Goal: Task Accomplishment & Management: Use online tool/utility

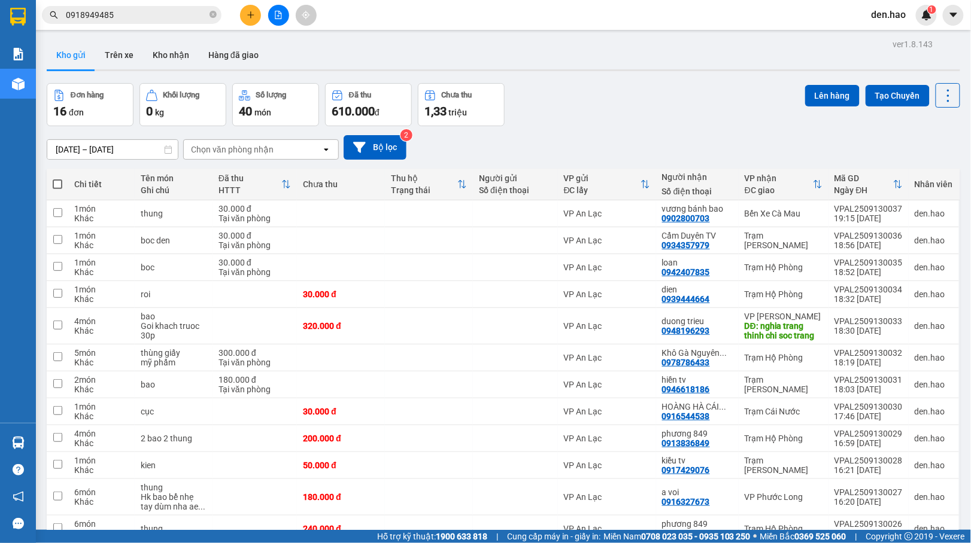
click at [58, 180] on span at bounding box center [58, 185] width 10 height 10
click at [57, 178] on input "checkbox" at bounding box center [57, 178] width 0 height 0
checkbox input "true"
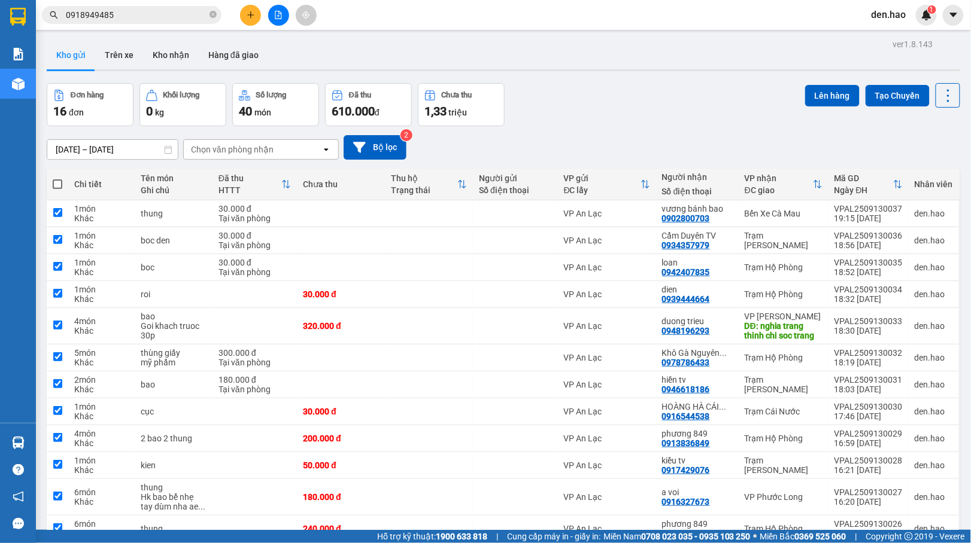
checkbox input "true"
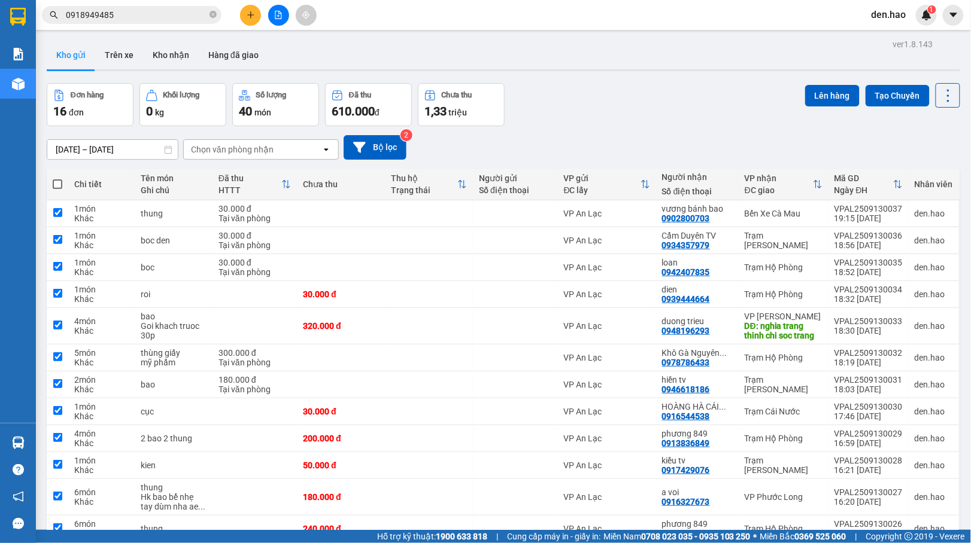
checkbox input "true"
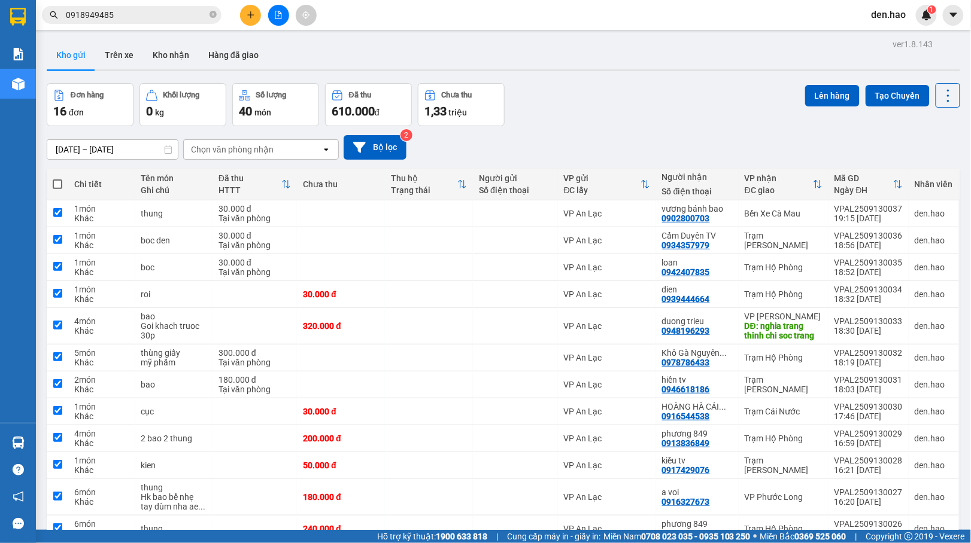
checkbox input "true"
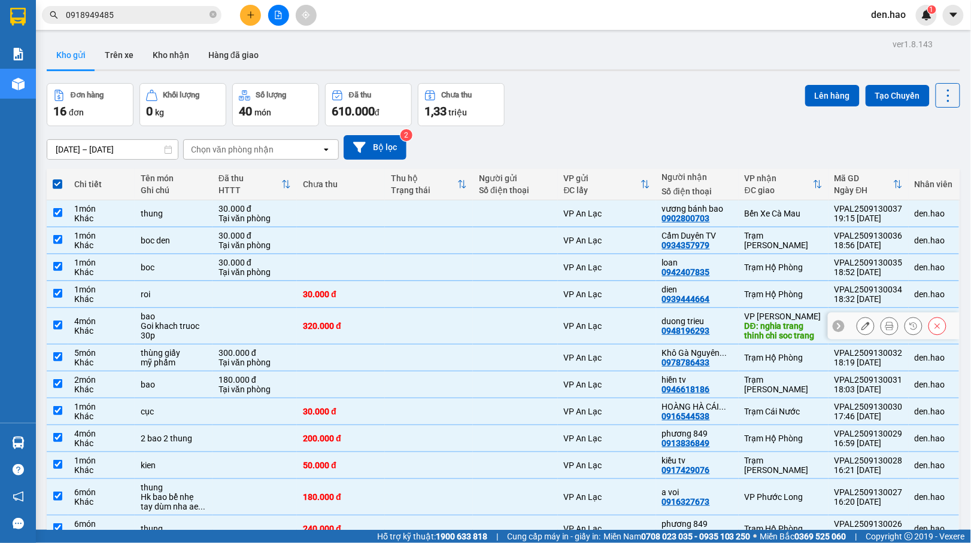
click at [768, 329] on div "DĐ: nghia trang thinh chi soc trang" at bounding box center [784, 330] width 78 height 19
checkbox input "false"
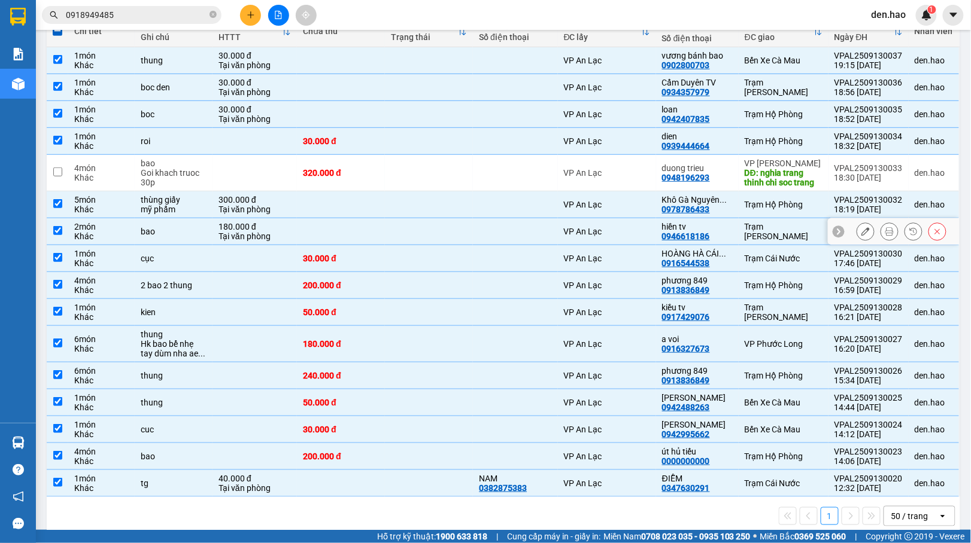
scroll to position [159, 0]
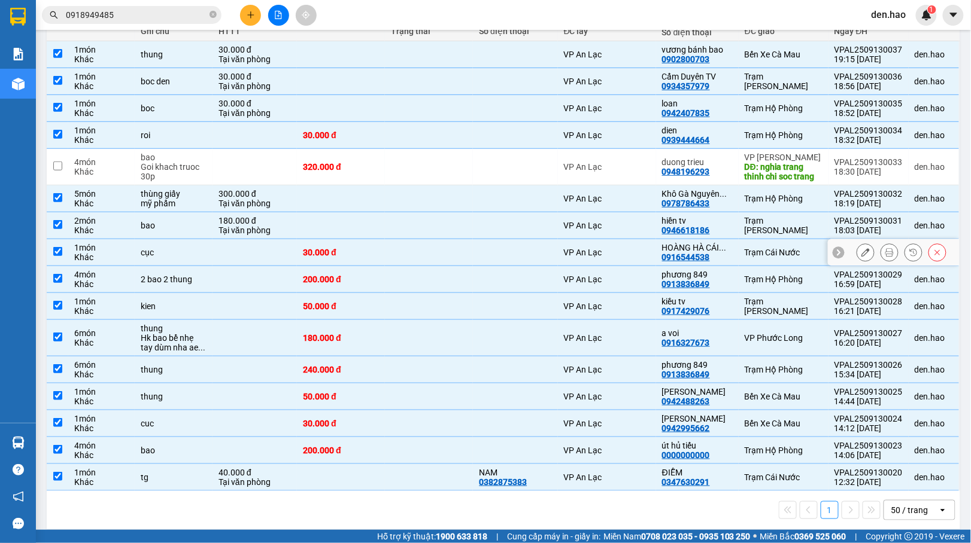
click at [739, 251] on td "Trạm Cái Nước" at bounding box center [784, 252] width 90 height 27
checkbox input "false"
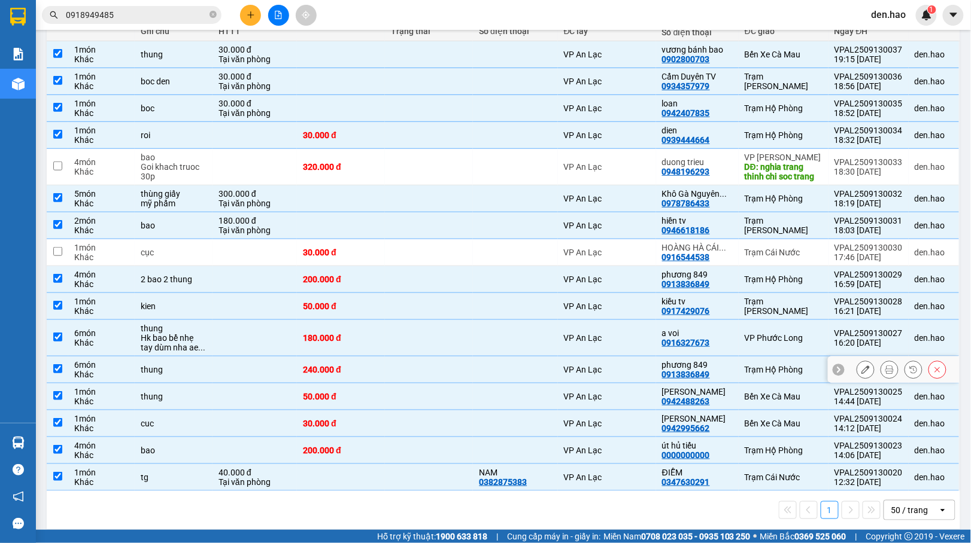
scroll to position [174, 0]
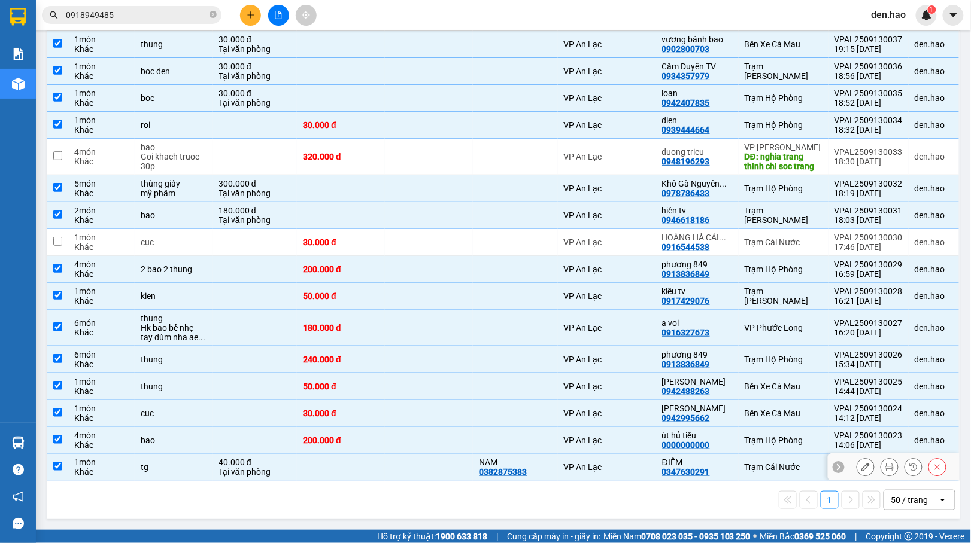
click at [714, 466] on div "ĐIỄM" at bounding box center [697, 463] width 71 height 10
checkbox input "false"
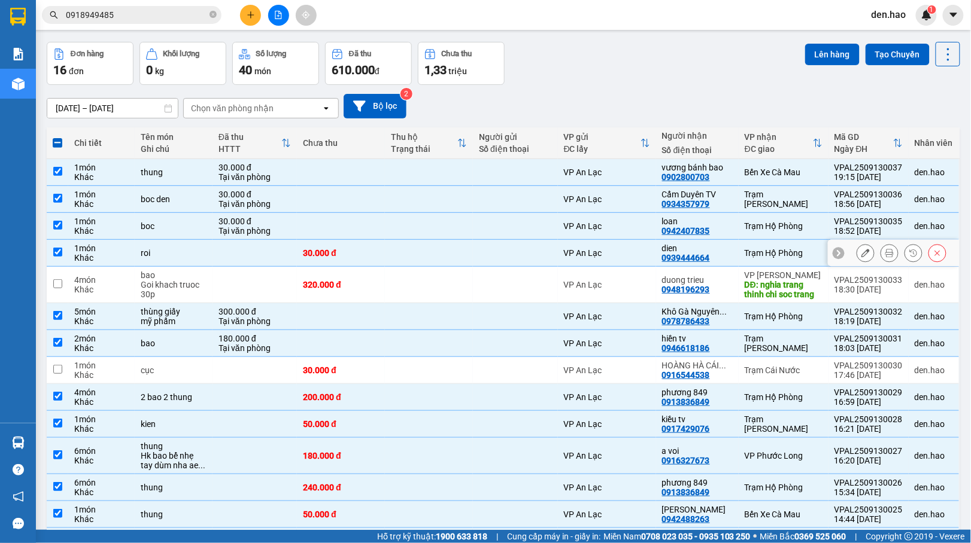
scroll to position [14, 0]
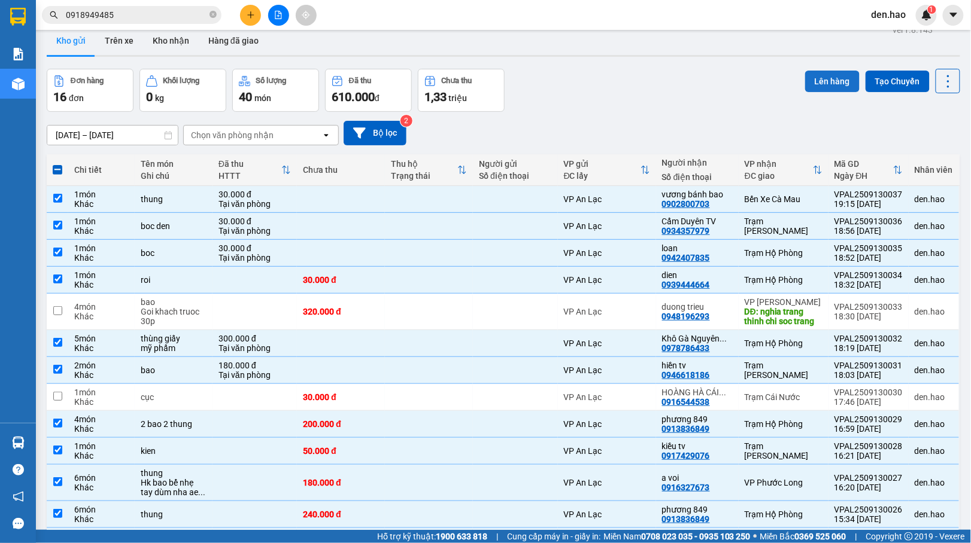
click at [810, 84] on button "Lên hàng" at bounding box center [832, 82] width 54 height 22
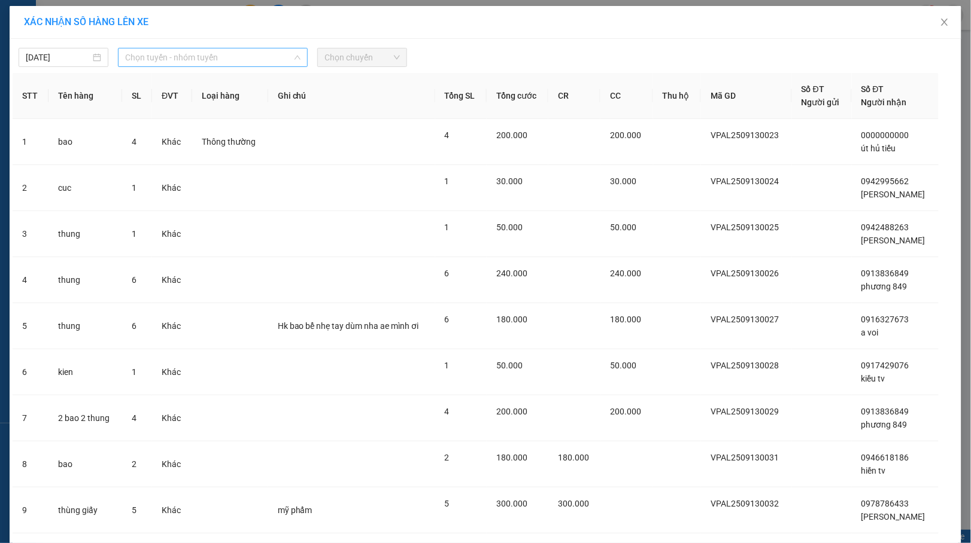
click at [262, 57] on span "Chọn tuyến - nhóm tuyến" at bounding box center [212, 57] width 175 height 18
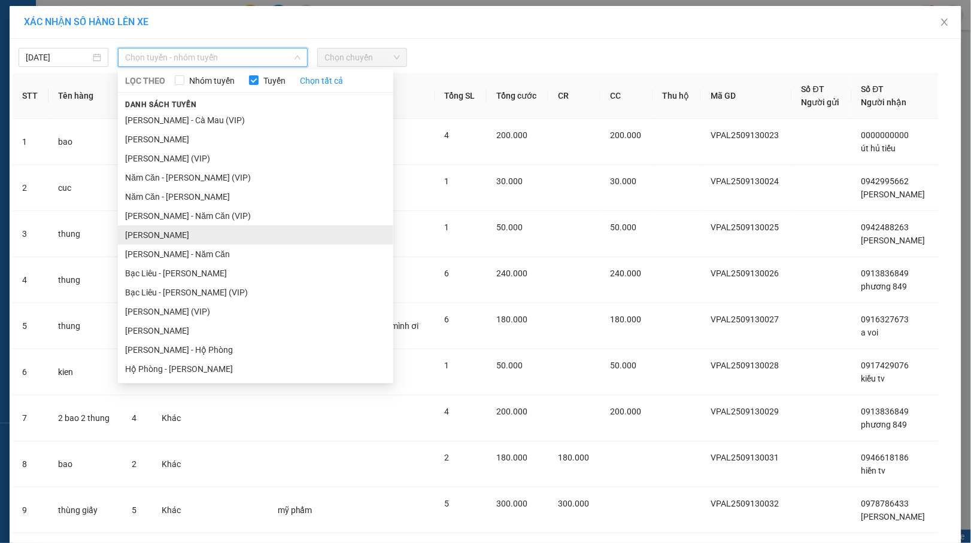
click at [184, 230] on li "[PERSON_NAME]" at bounding box center [255, 235] width 275 height 19
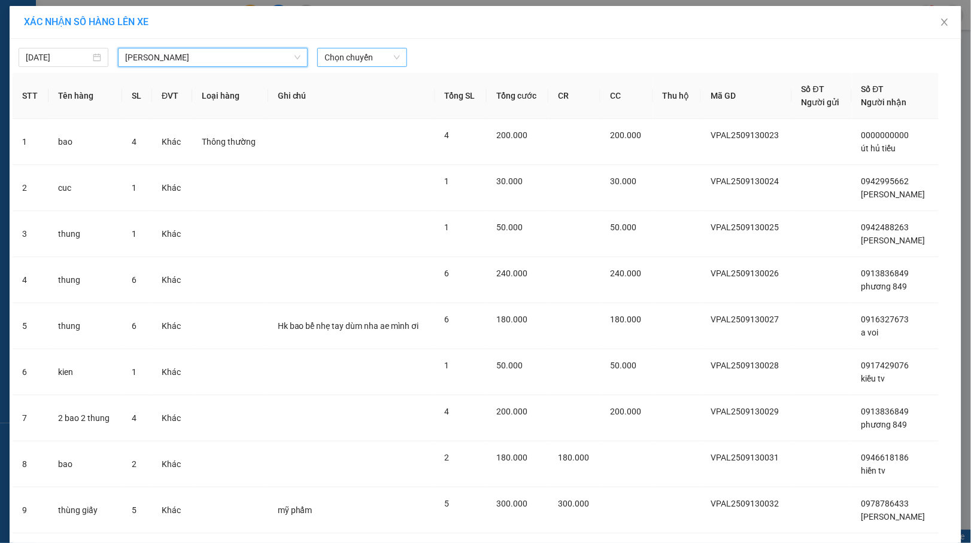
click at [379, 66] on span "Chọn chuyến" at bounding box center [361, 57] width 75 height 18
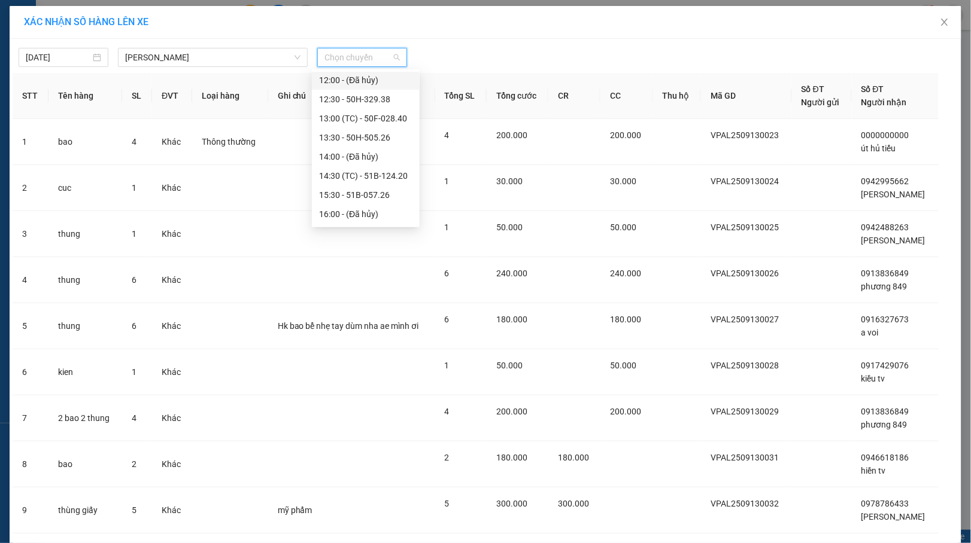
scroll to position [153, 0]
click at [361, 174] on div "19:00 - 51B-252.13" at bounding box center [365, 177] width 93 height 13
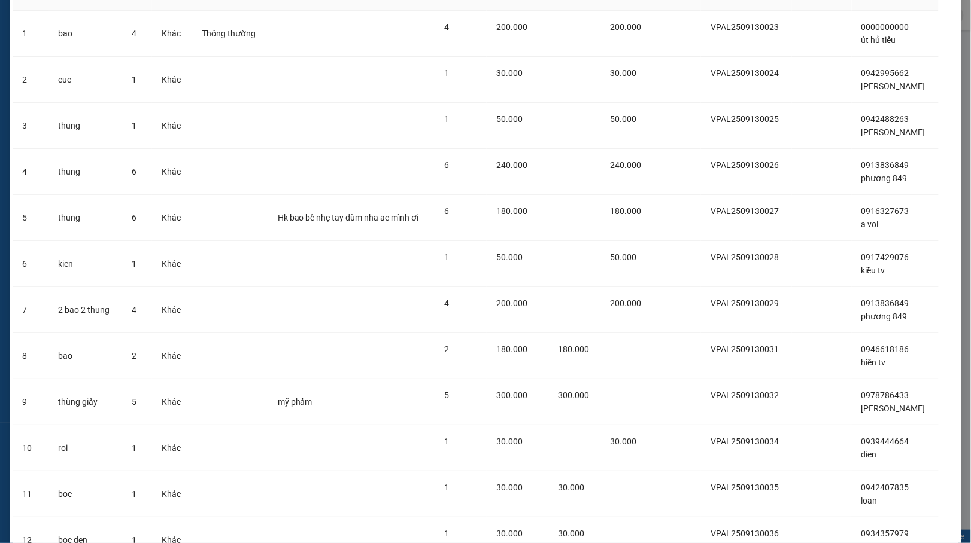
scroll to position [273, 0]
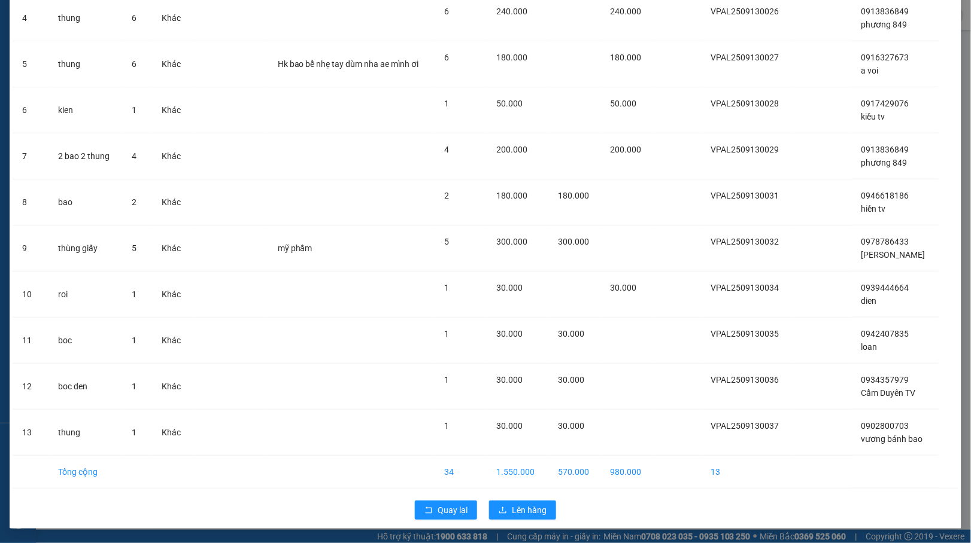
click at [508, 496] on div "Quay lại Lên hàng" at bounding box center [486, 510] width 946 height 31
click at [508, 501] on button "Lên hàng" at bounding box center [522, 510] width 67 height 19
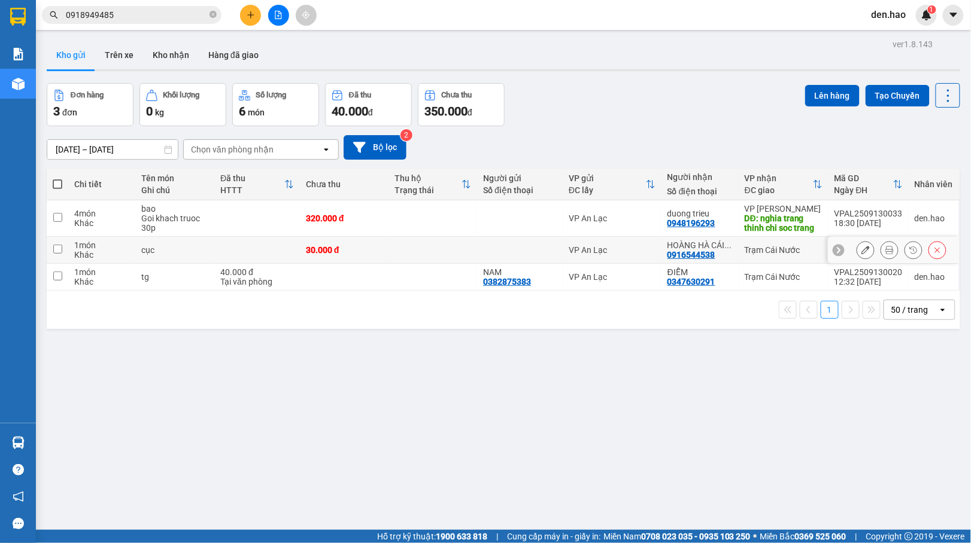
click at [77, 256] on div "Khác" at bounding box center [101, 255] width 55 height 10
checkbox input "true"
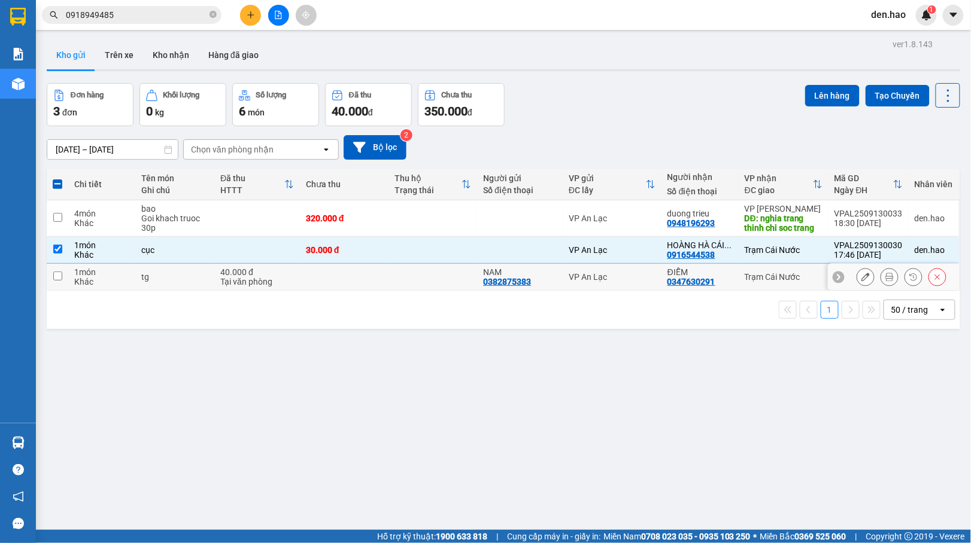
click at [59, 277] on input "checkbox" at bounding box center [57, 276] width 9 height 9
checkbox input "true"
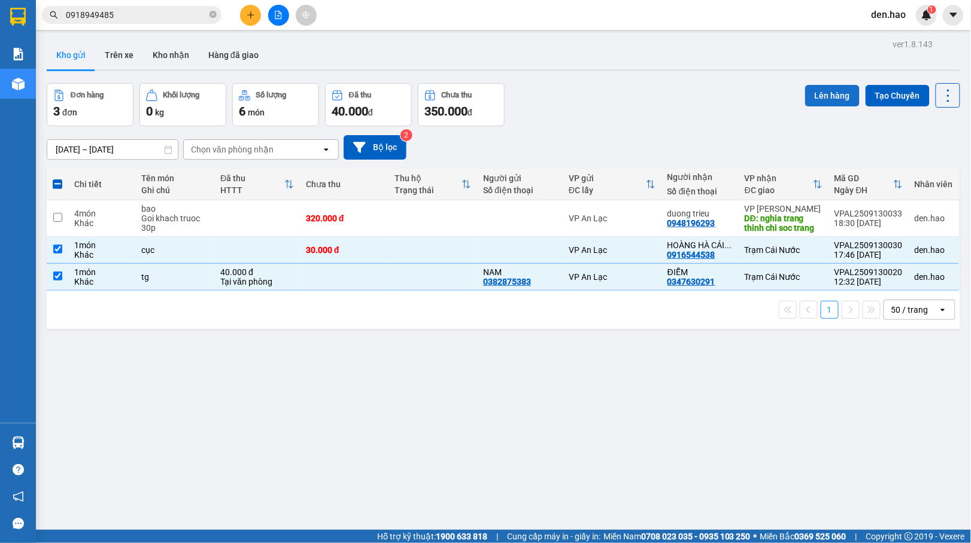
click at [815, 87] on button "Lên hàng" at bounding box center [832, 96] width 54 height 22
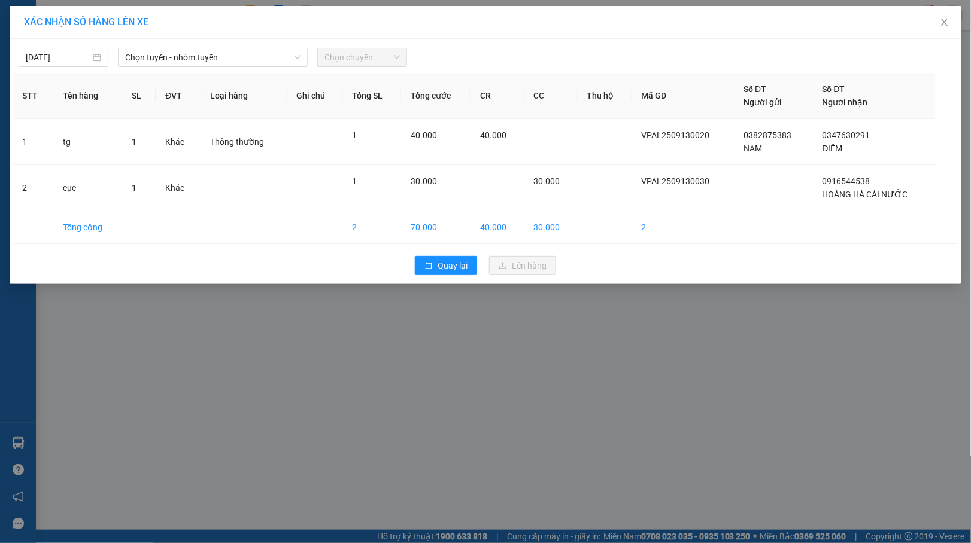
click at [253, 44] on div "[DATE] Chọn tuyến - nhóm tuyến Chọn chuyến" at bounding box center [486, 54] width 946 height 25
click at [266, 60] on span "Chọn tuyến - nhóm tuyến" at bounding box center [212, 57] width 175 height 18
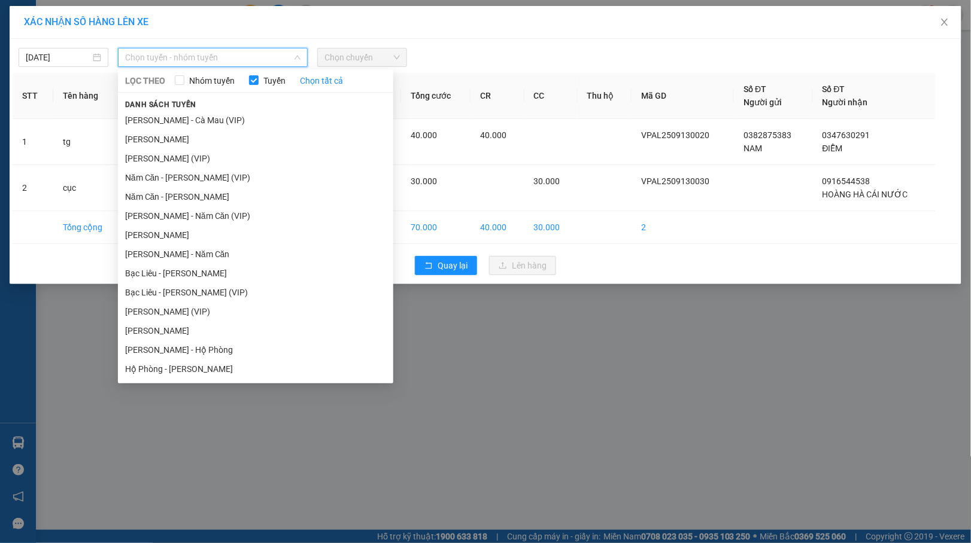
click at [196, 253] on li "[PERSON_NAME] - Năm Căn" at bounding box center [255, 254] width 275 height 19
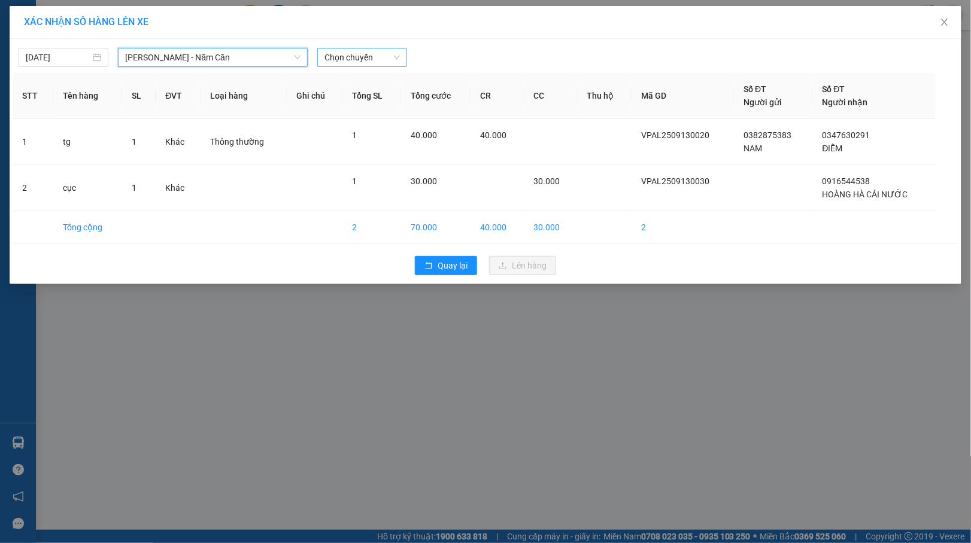
click at [376, 54] on span "Chọn chuyến" at bounding box center [361, 57] width 75 height 18
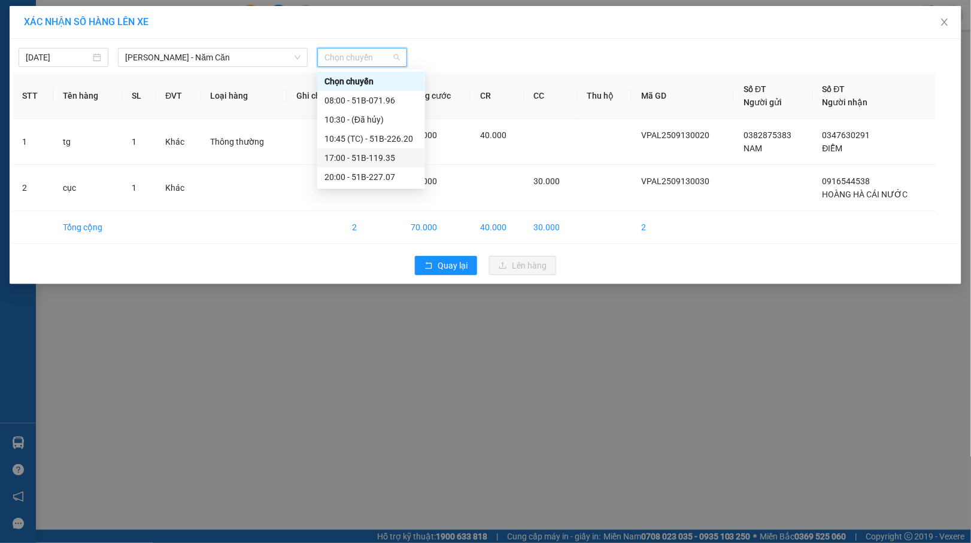
click at [367, 154] on div "17:00 - 51B-119.35" at bounding box center [370, 157] width 93 height 13
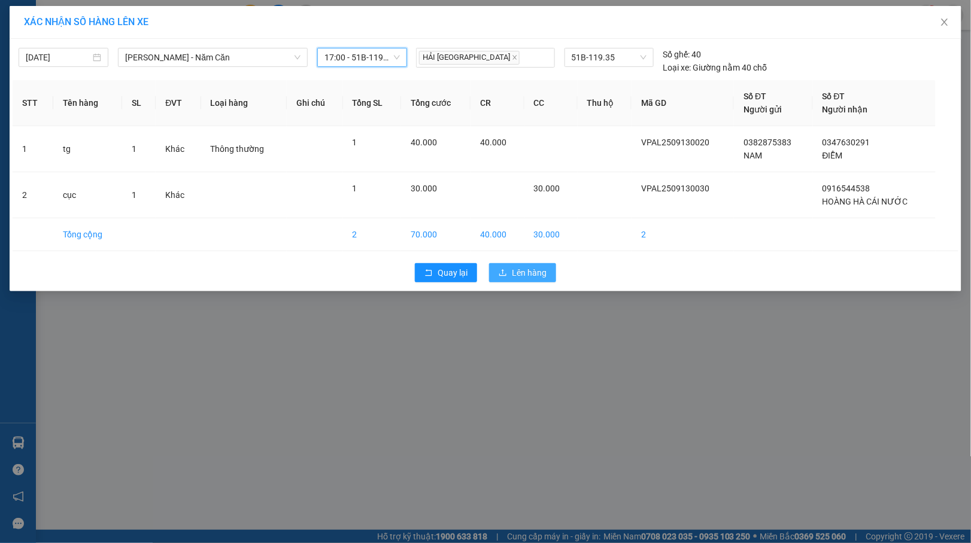
click at [525, 268] on span "Lên hàng" at bounding box center [529, 272] width 35 height 13
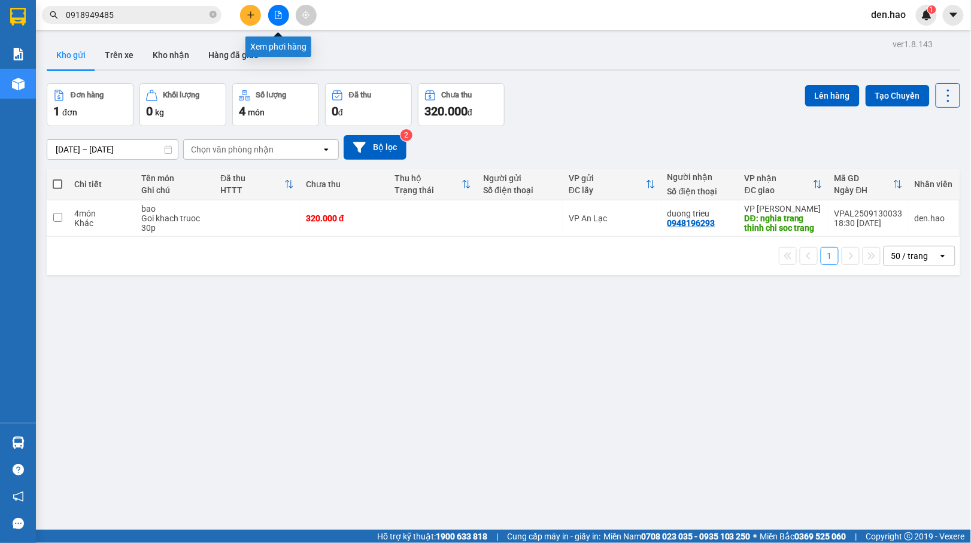
click at [285, 12] on button at bounding box center [278, 15] width 21 height 21
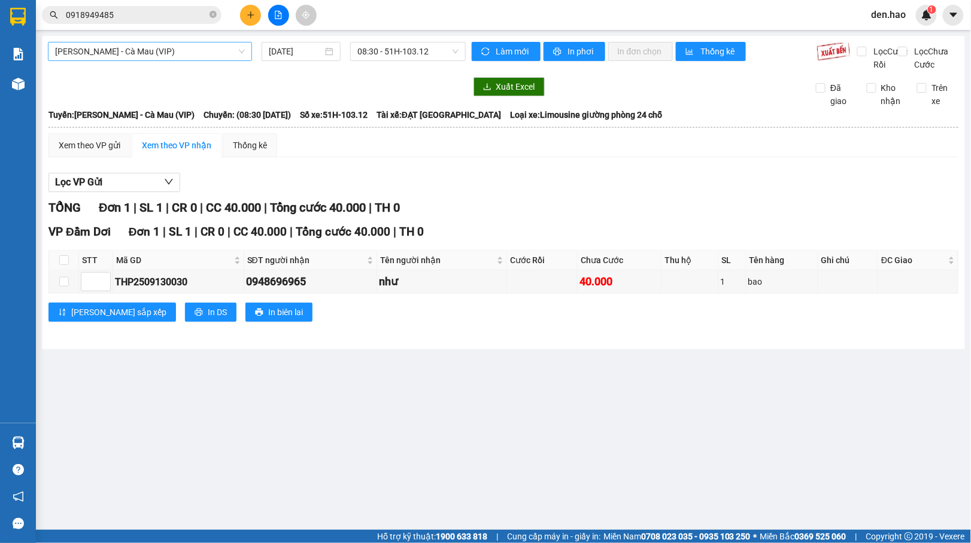
click at [228, 57] on span "[PERSON_NAME] - Cà Mau (VIP)" at bounding box center [150, 51] width 190 height 18
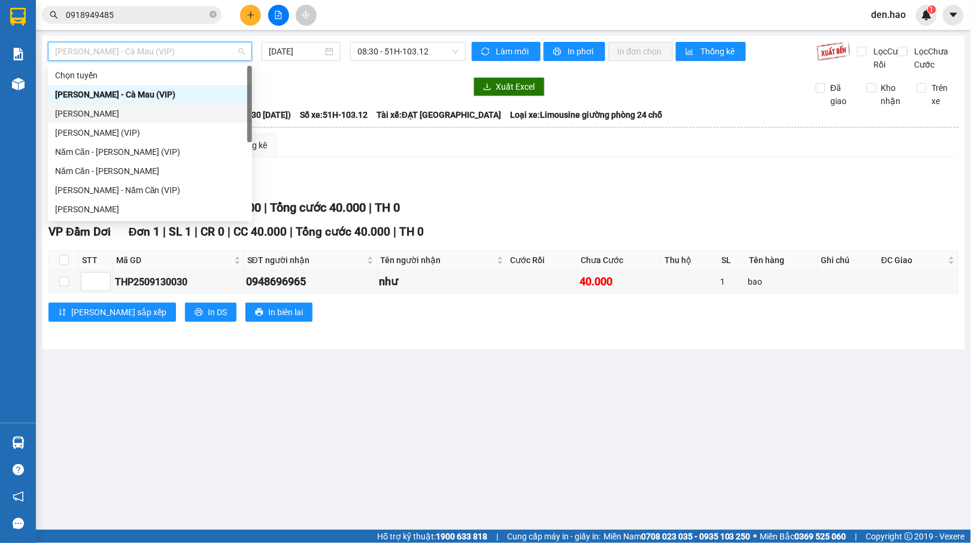
click at [110, 116] on div "[PERSON_NAME]" at bounding box center [150, 113] width 190 height 13
type input "[DATE]"
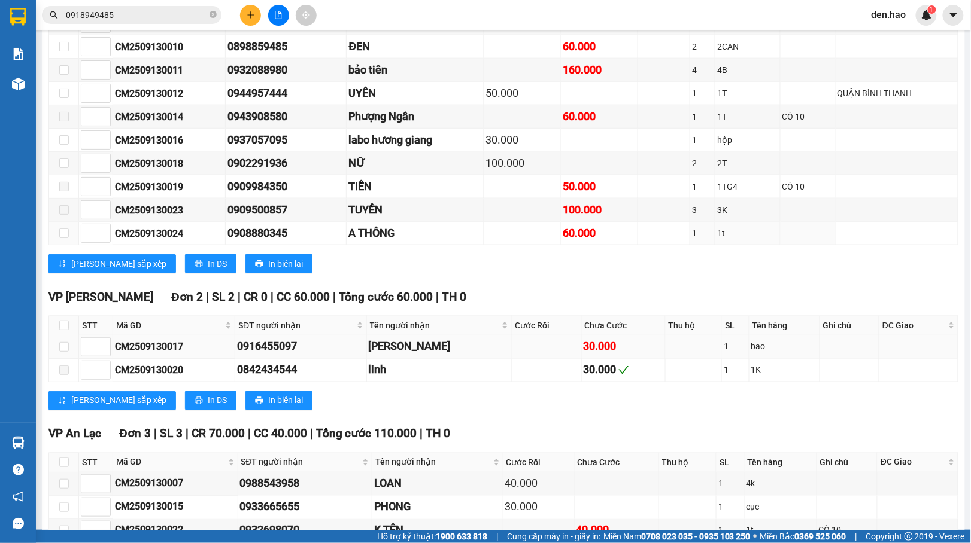
scroll to position [614, 0]
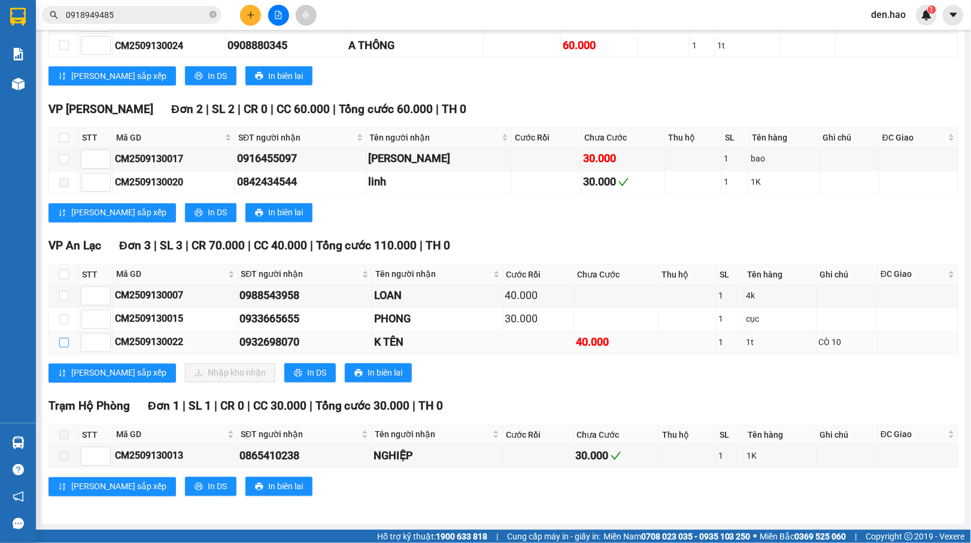
click at [65, 342] on input "checkbox" at bounding box center [64, 343] width 10 height 10
checkbox input "true"
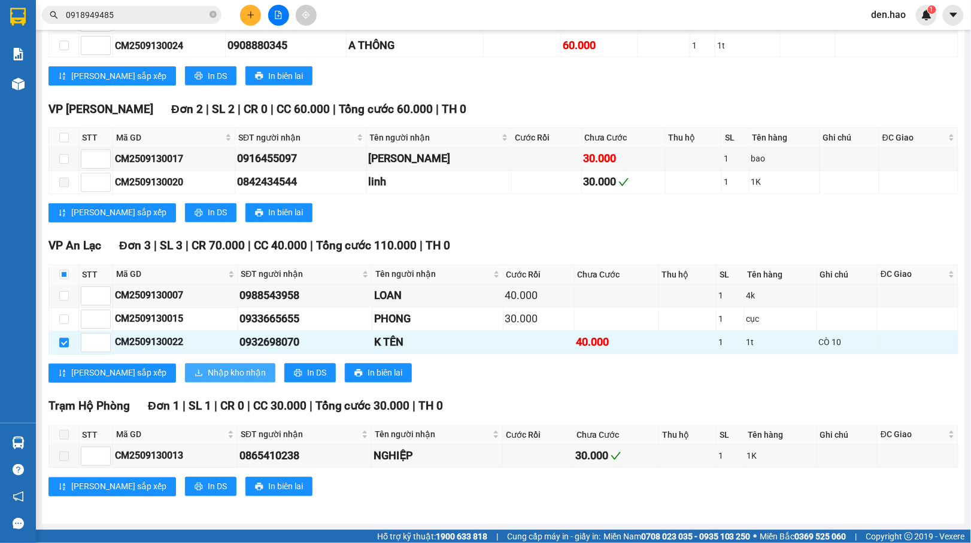
click at [208, 378] on span "Nhập kho nhận" at bounding box center [237, 373] width 58 height 13
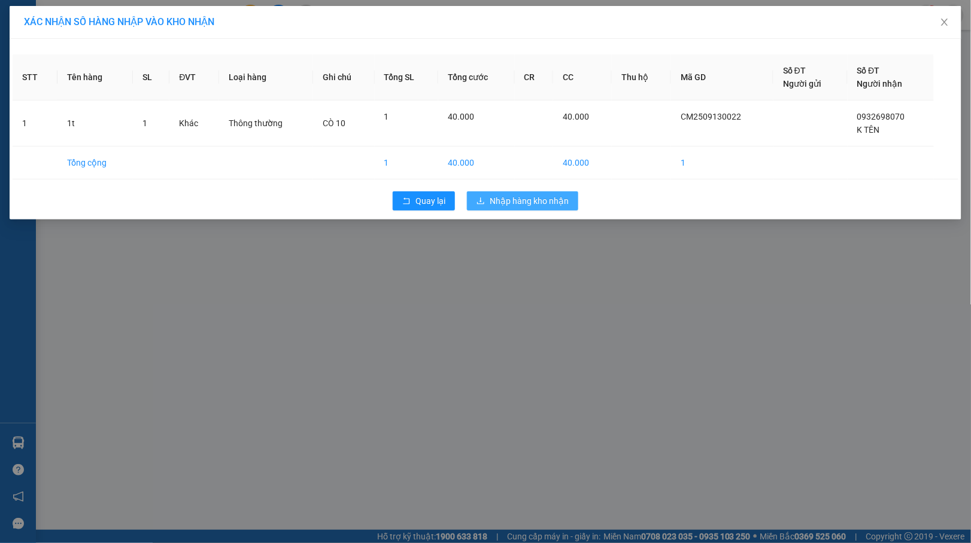
click at [506, 207] on span "Nhập hàng kho nhận" at bounding box center [529, 201] width 79 height 13
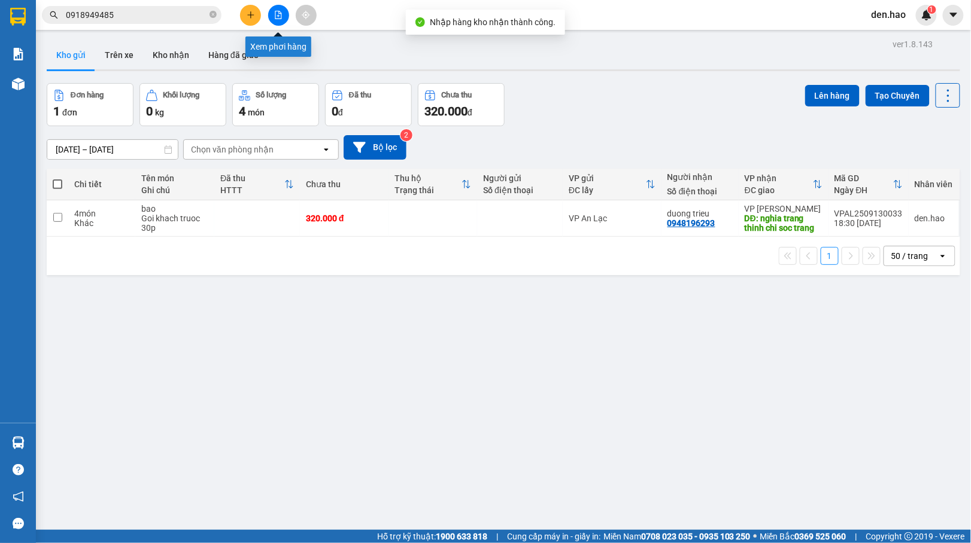
click at [276, 13] on icon "file-add" at bounding box center [278, 15] width 8 height 8
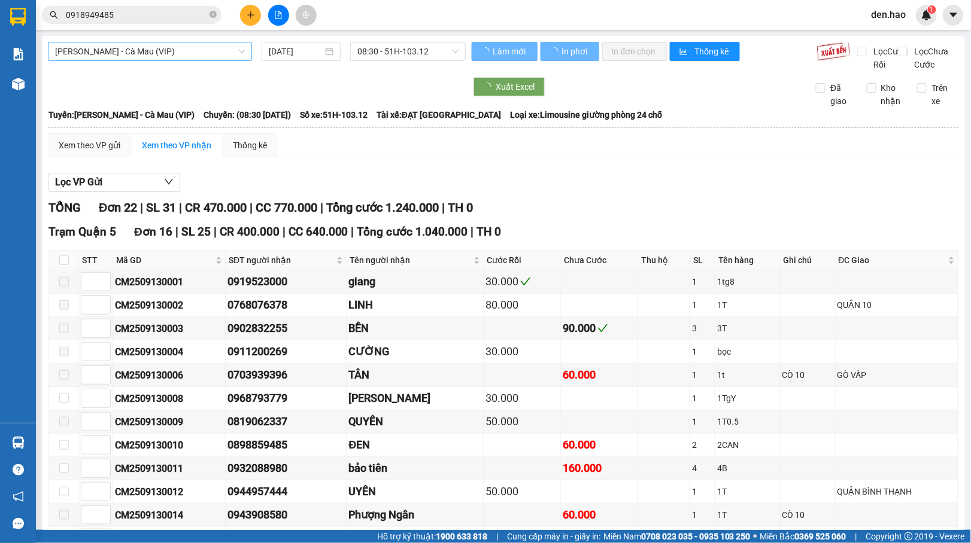
click at [206, 56] on span "[PERSON_NAME] - Cà Mau (VIP)" at bounding box center [150, 51] width 190 height 18
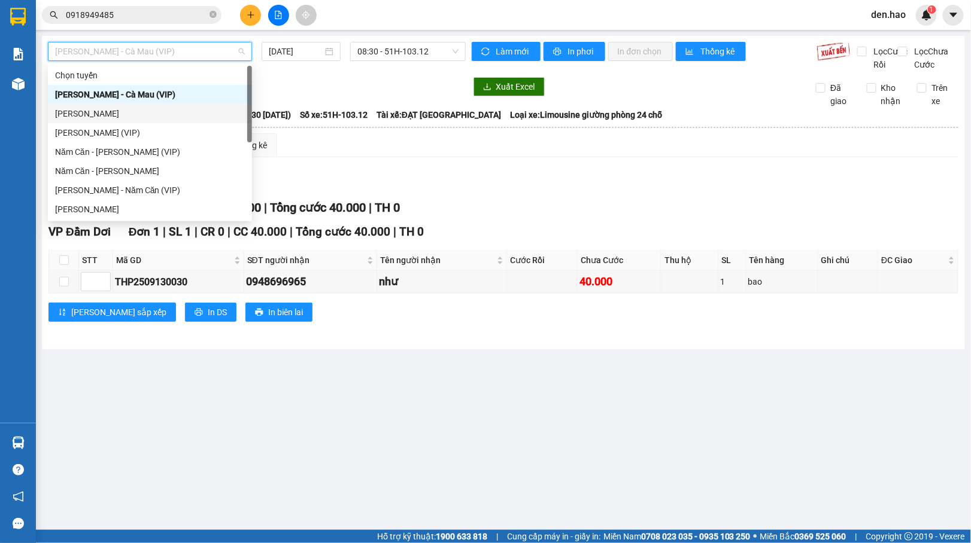
click at [132, 113] on div "[PERSON_NAME]" at bounding box center [150, 113] width 190 height 13
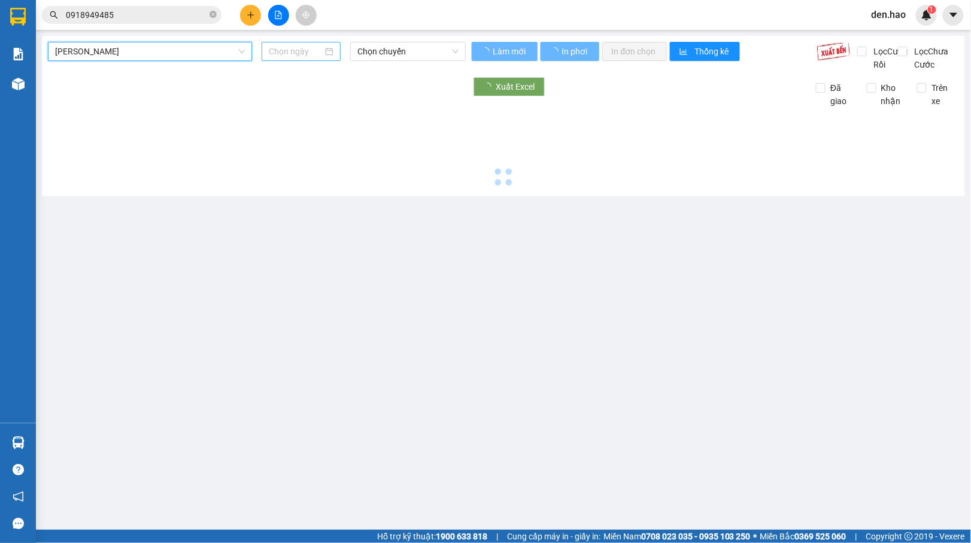
type input "[DATE]"
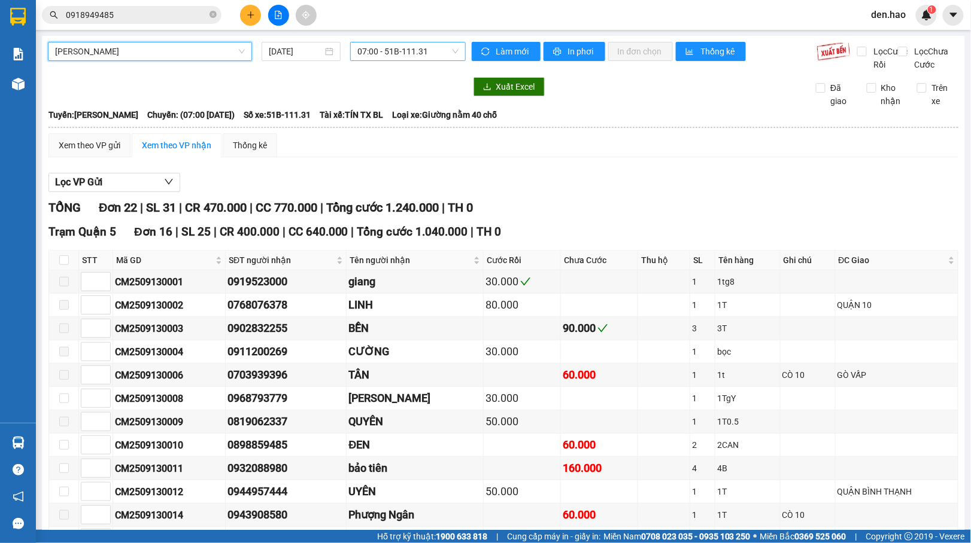
click at [376, 48] on span "07:00 - 51B-111.31" at bounding box center [407, 51] width 101 height 18
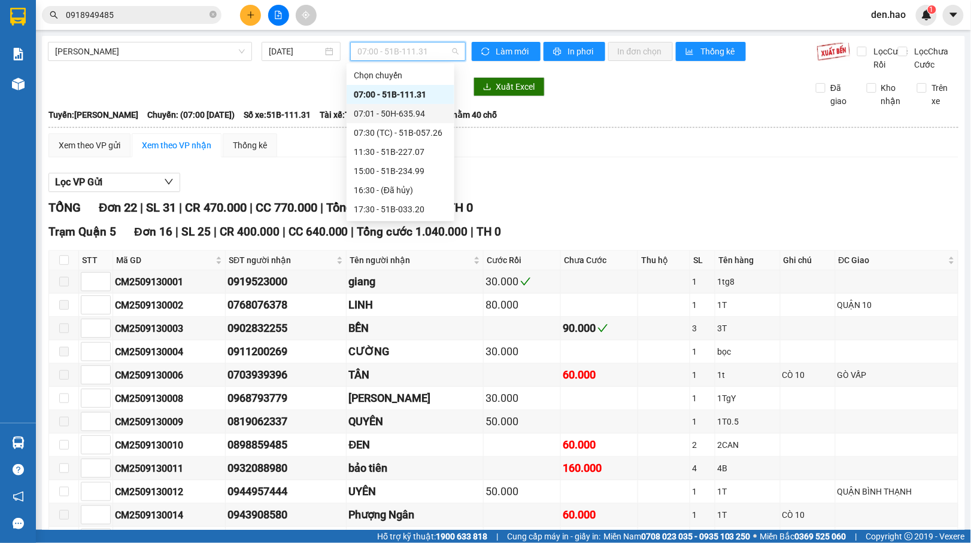
click at [400, 110] on div "07:01 - 50H-635.94" at bounding box center [400, 113] width 93 height 13
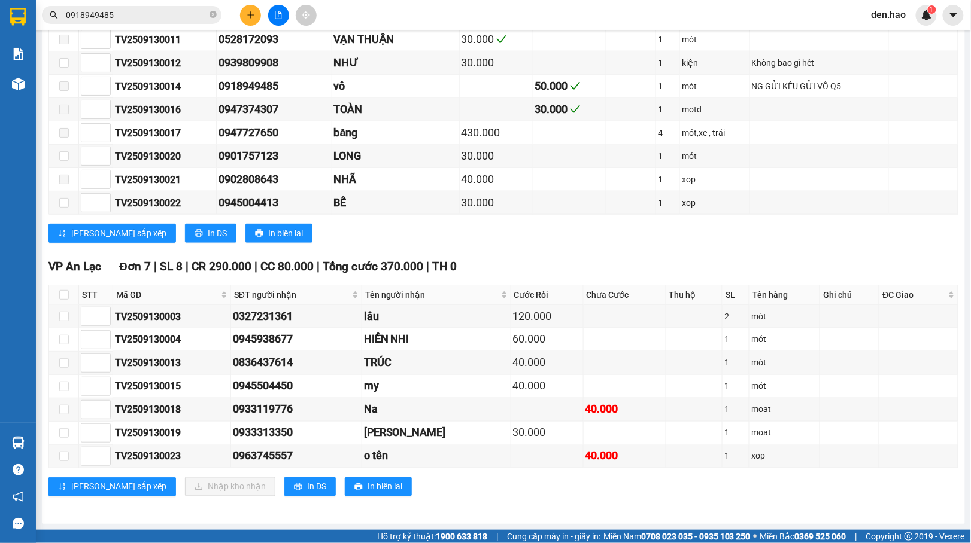
scroll to position [433, 0]
click at [63, 412] on input "checkbox" at bounding box center [64, 410] width 10 height 10
checkbox input "true"
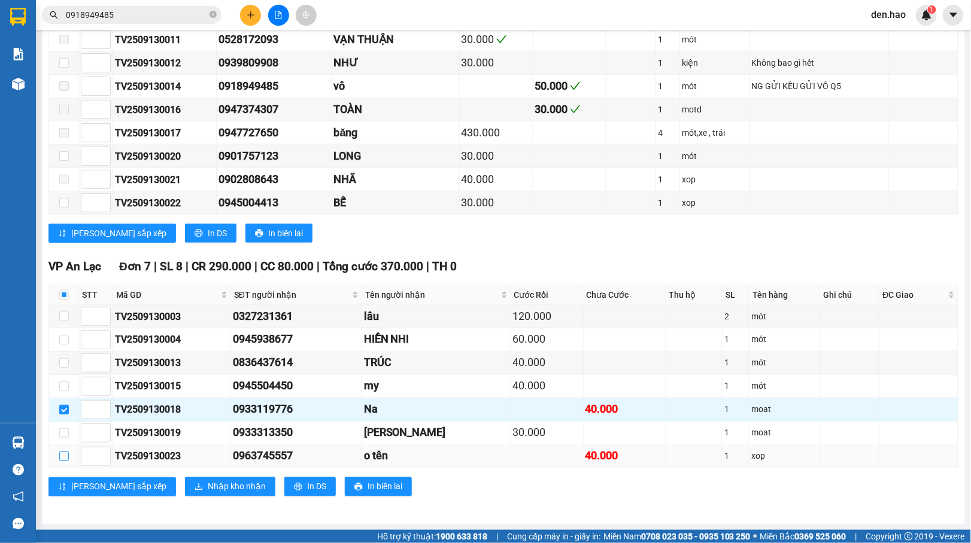
click at [62, 456] on input "checkbox" at bounding box center [64, 457] width 10 height 10
checkbox input "true"
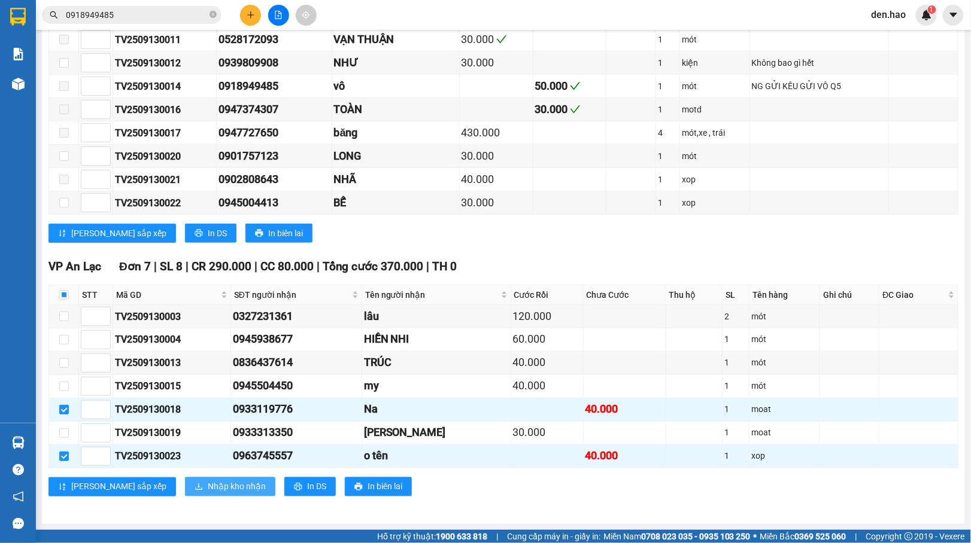
click at [208, 489] on span "Nhập kho nhận" at bounding box center [237, 487] width 58 height 13
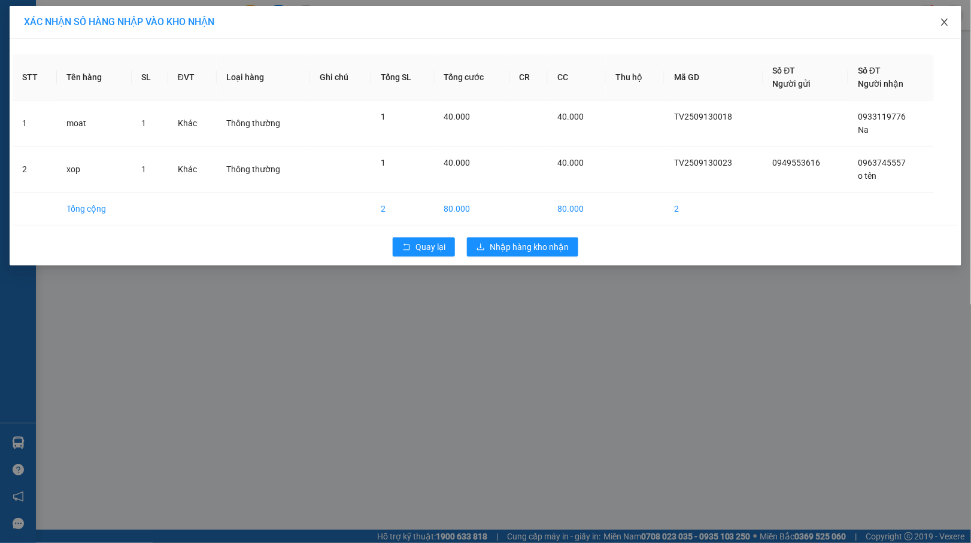
click at [953, 22] on span "Close" at bounding box center [945, 23] width 34 height 34
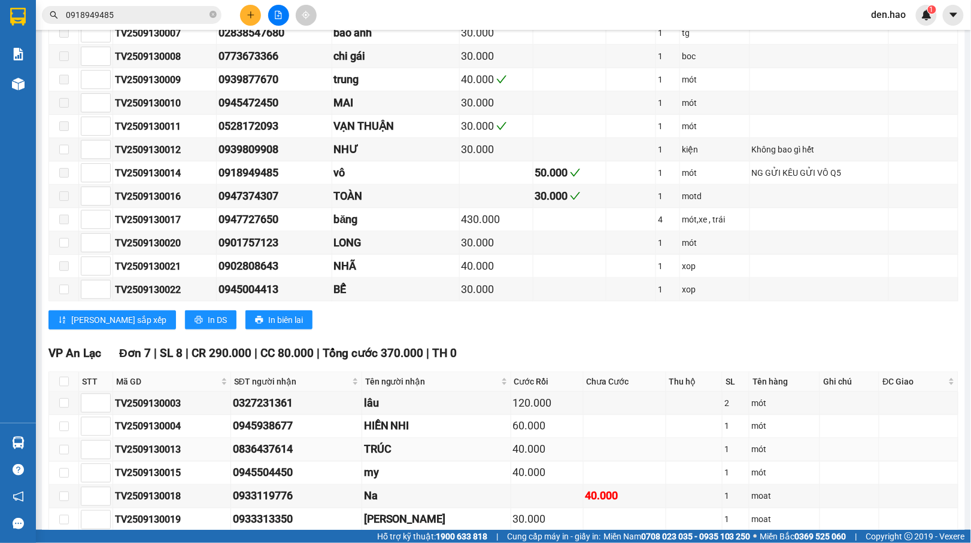
scroll to position [433, 0]
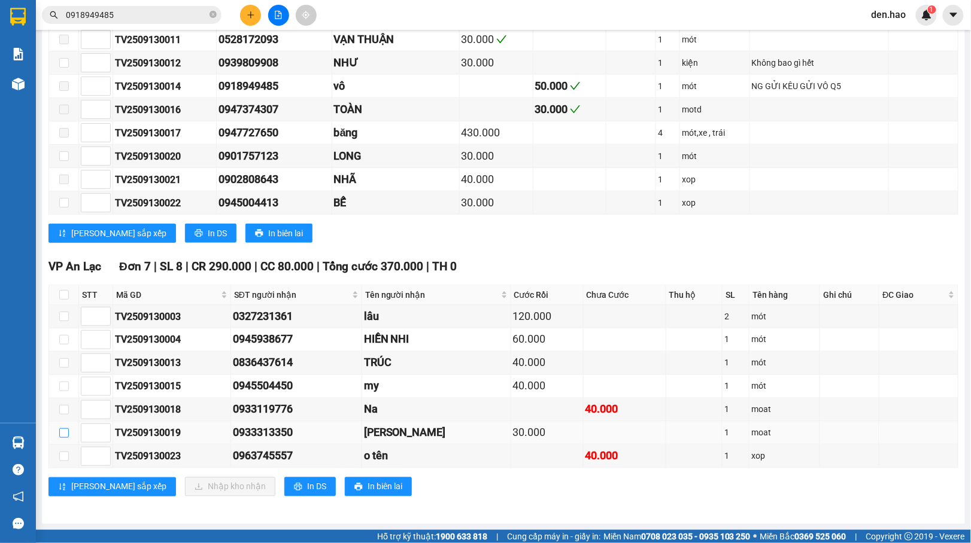
click at [63, 431] on input "checkbox" at bounding box center [64, 434] width 10 height 10
checkbox input "true"
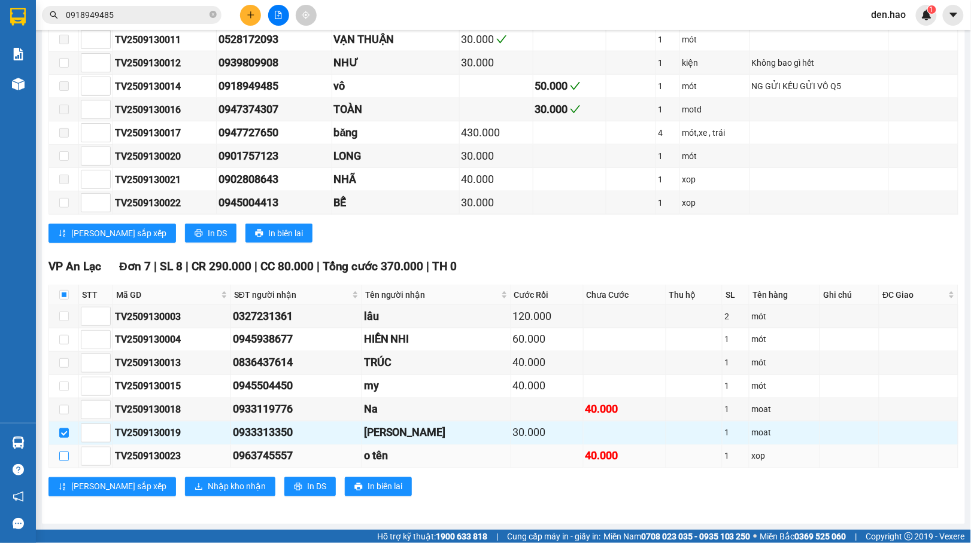
drag, startPoint x: 63, startPoint y: 458, endPoint x: 63, endPoint y: 432, distance: 26.3
click at [63, 457] on input "checkbox" at bounding box center [64, 457] width 10 height 10
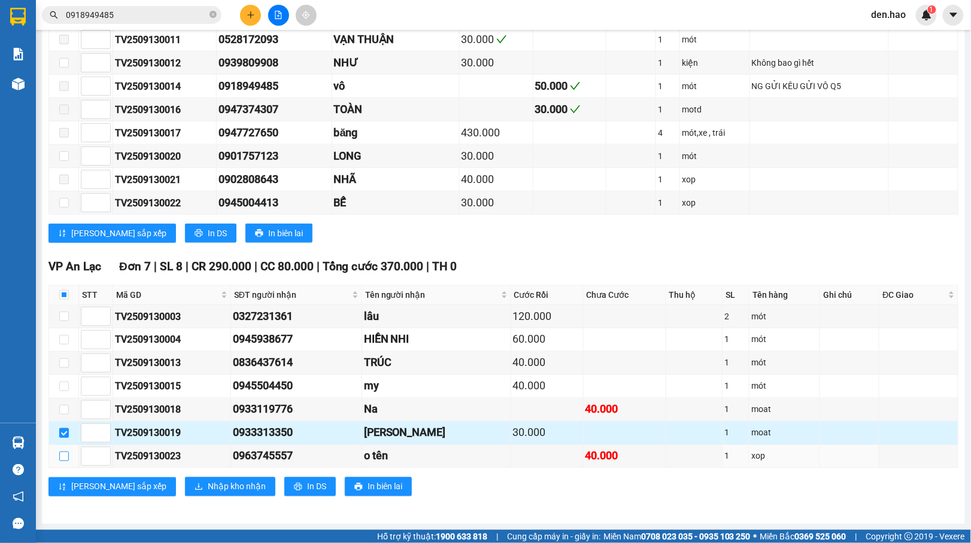
checkbox input "true"
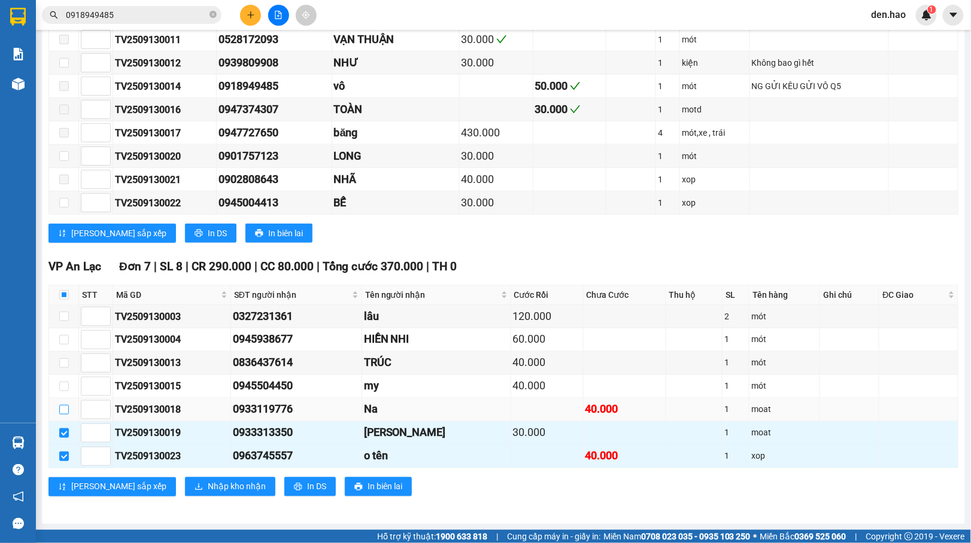
click at [65, 405] on input "checkbox" at bounding box center [64, 410] width 10 height 10
checkbox input "true"
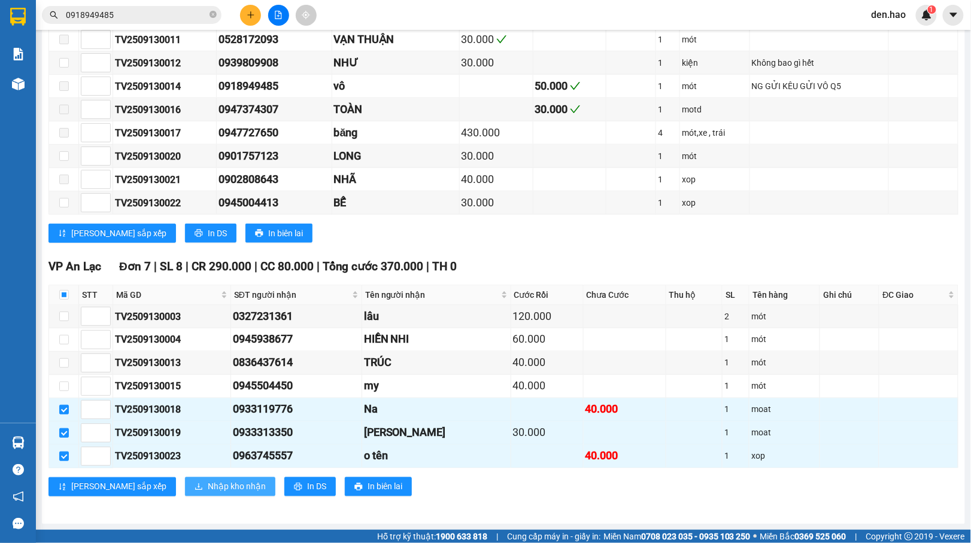
click at [208, 484] on span "Nhập kho nhận" at bounding box center [237, 487] width 58 height 13
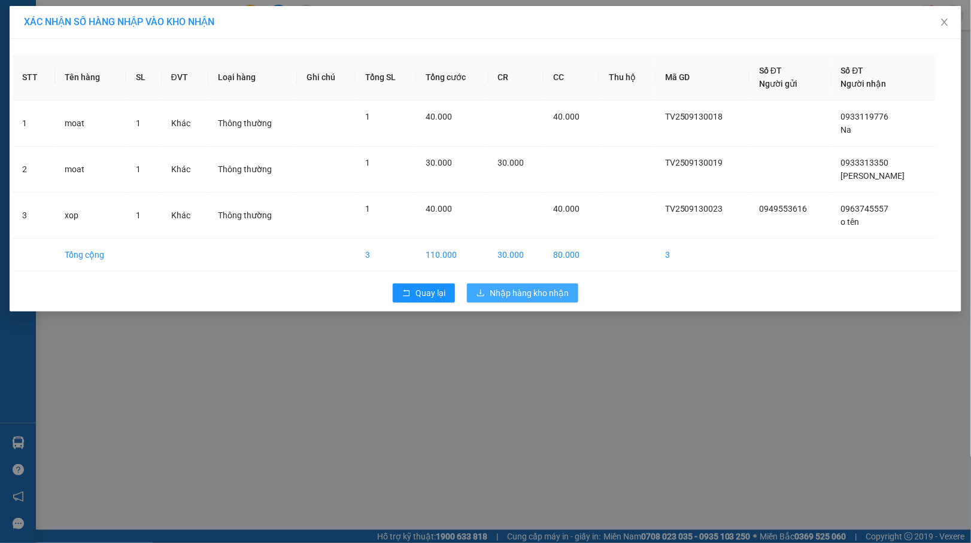
click at [518, 296] on span "Nhập hàng kho nhận" at bounding box center [529, 293] width 79 height 13
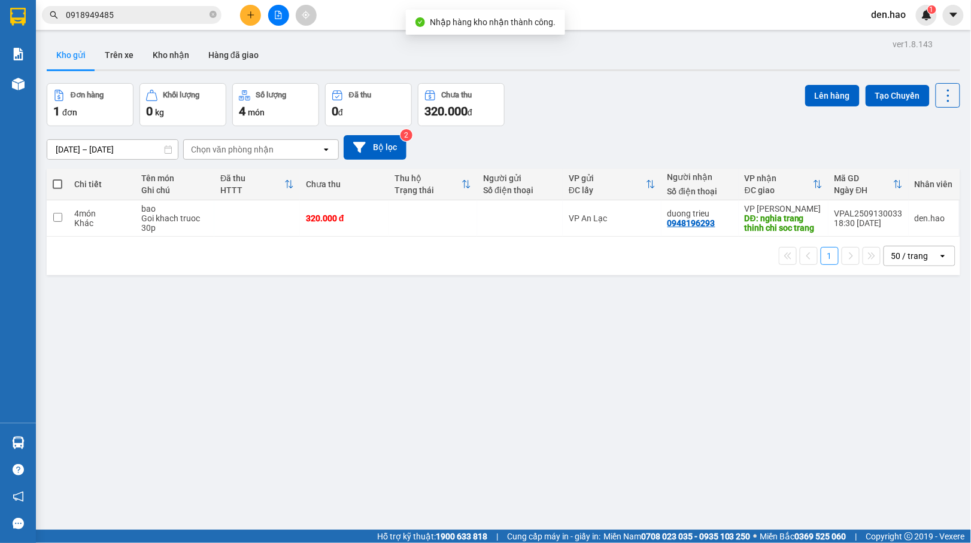
click at [277, 15] on icon "file-add" at bounding box center [278, 15] width 8 height 8
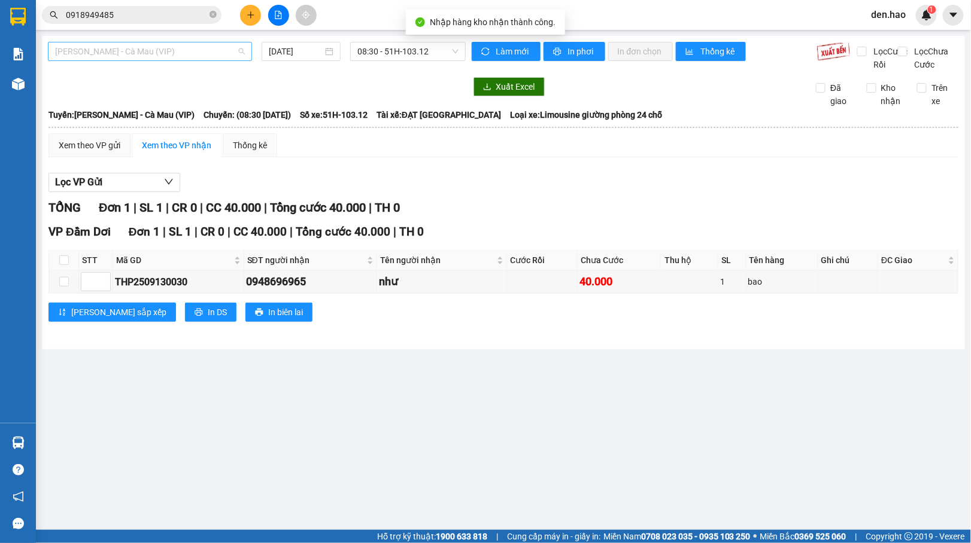
click at [217, 53] on span "[PERSON_NAME] - Cà Mau (VIP)" at bounding box center [150, 51] width 190 height 18
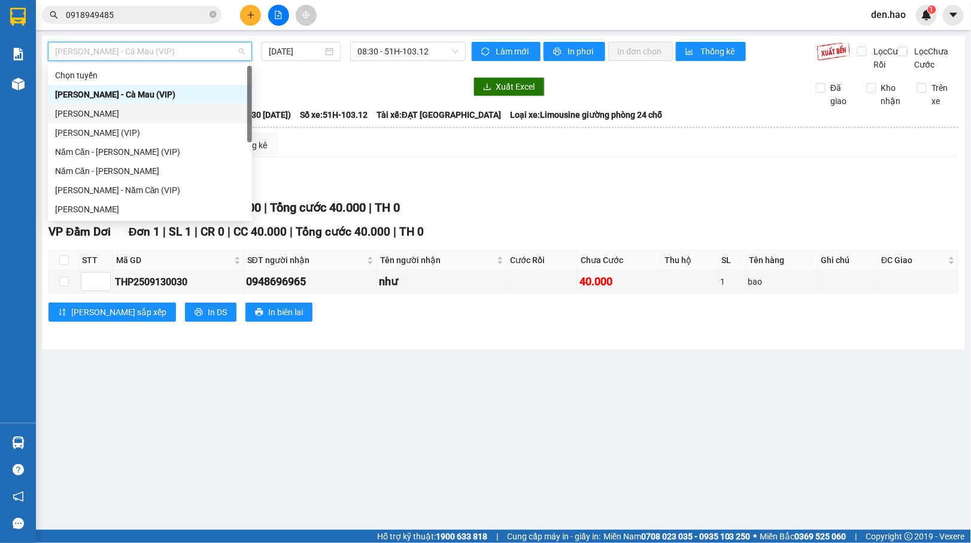
click at [126, 117] on div "[PERSON_NAME]" at bounding box center [150, 113] width 190 height 13
type input "[DATE]"
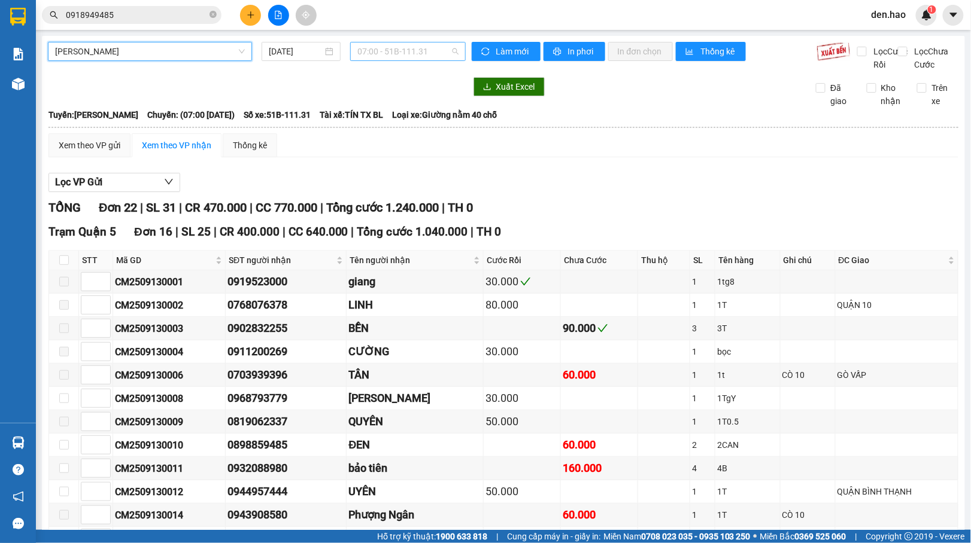
click at [364, 51] on span "07:00 - 51B-111.31" at bounding box center [407, 51] width 101 height 18
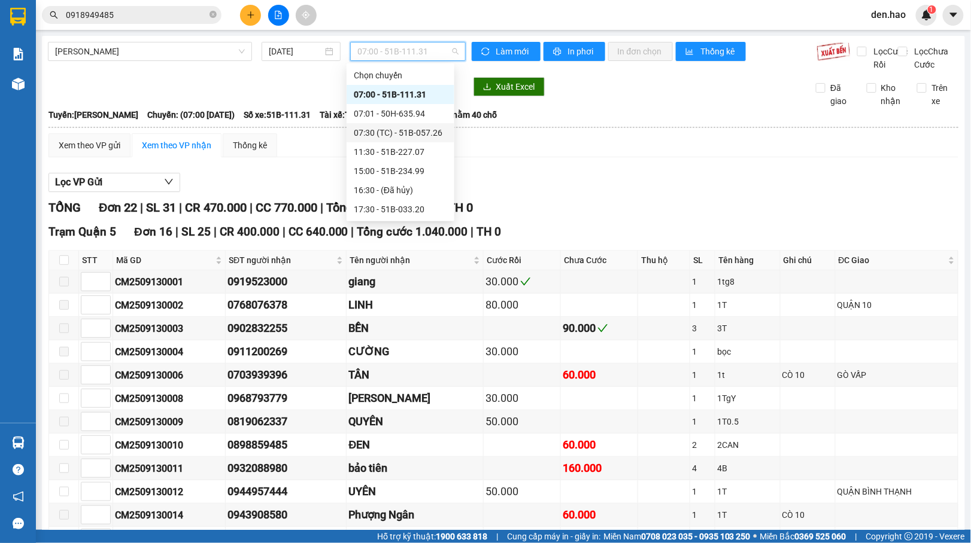
click at [393, 133] on div "07:30 (TC) - 51B-057.26" at bounding box center [400, 132] width 93 height 13
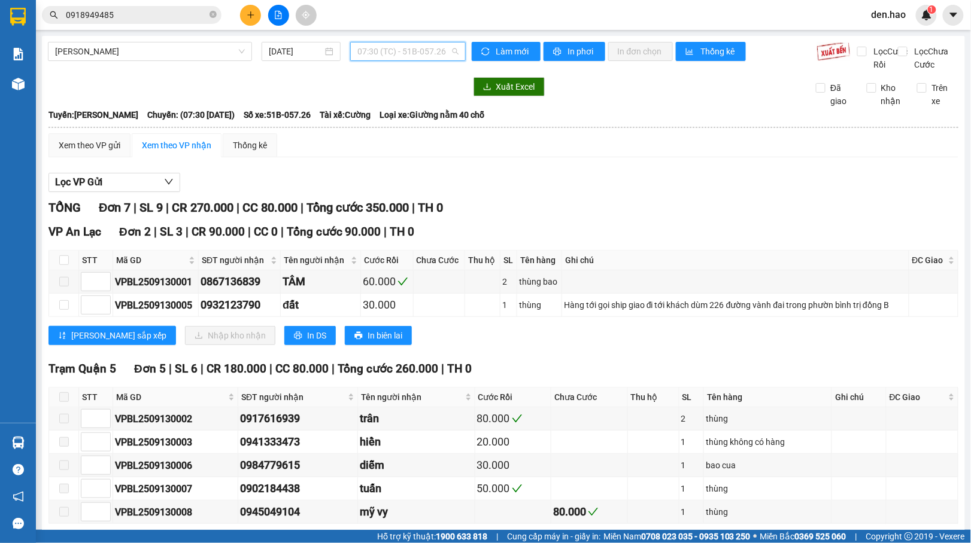
drag, startPoint x: 434, startPoint y: 48, endPoint x: 415, endPoint y: 89, distance: 45.0
click at [434, 50] on span "07:30 (TC) - 51B-057.26" at bounding box center [407, 51] width 101 height 18
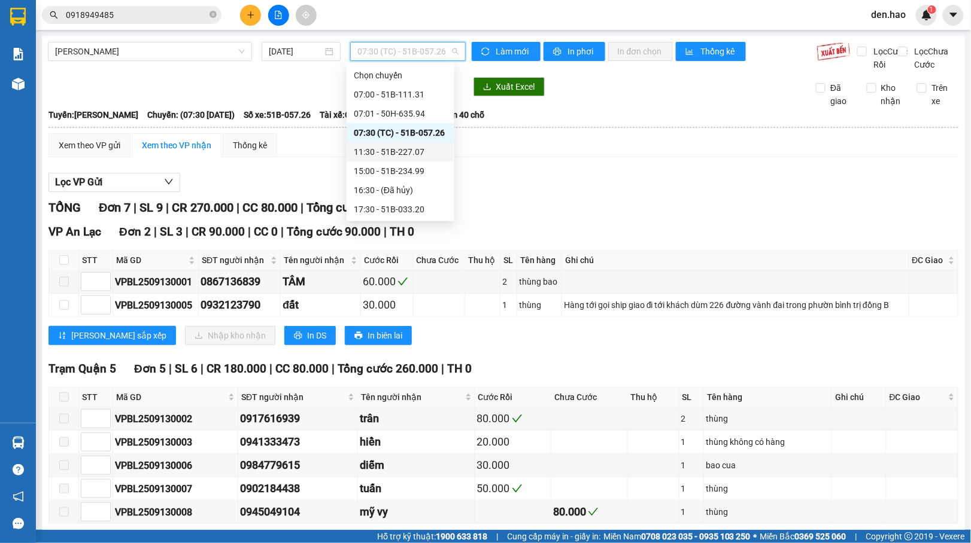
click at [397, 153] on div "11:30 - 51B-227.07" at bounding box center [400, 151] width 93 height 13
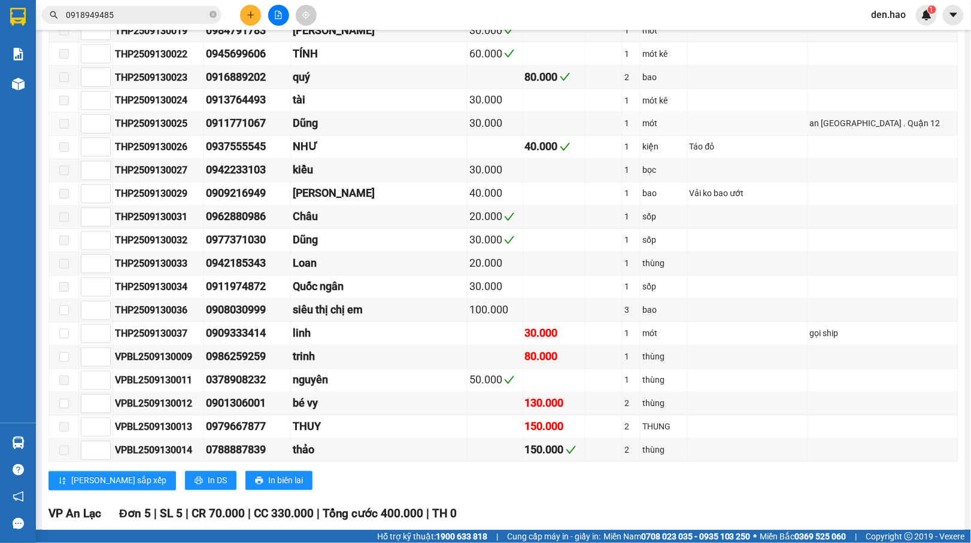
scroll to position [465, 0]
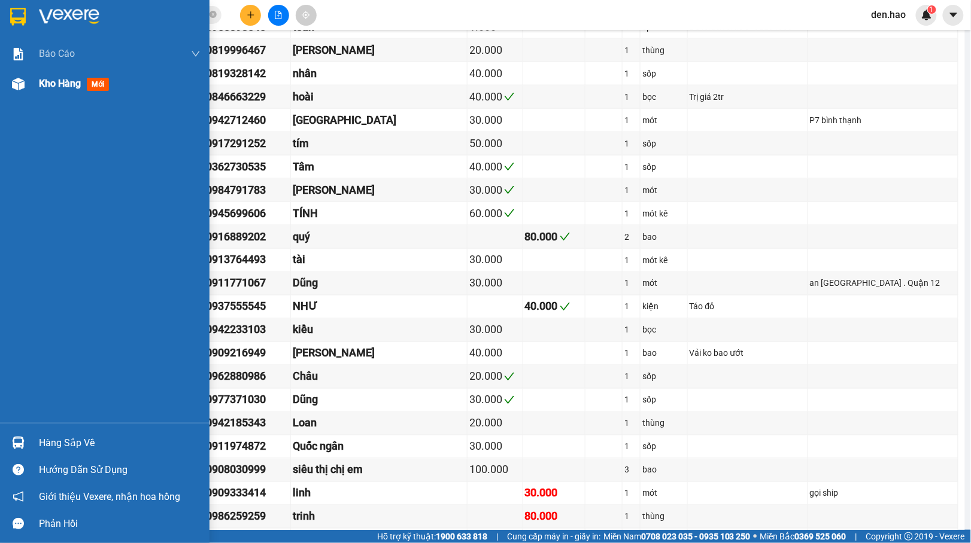
click at [22, 81] on img at bounding box center [18, 84] width 13 height 13
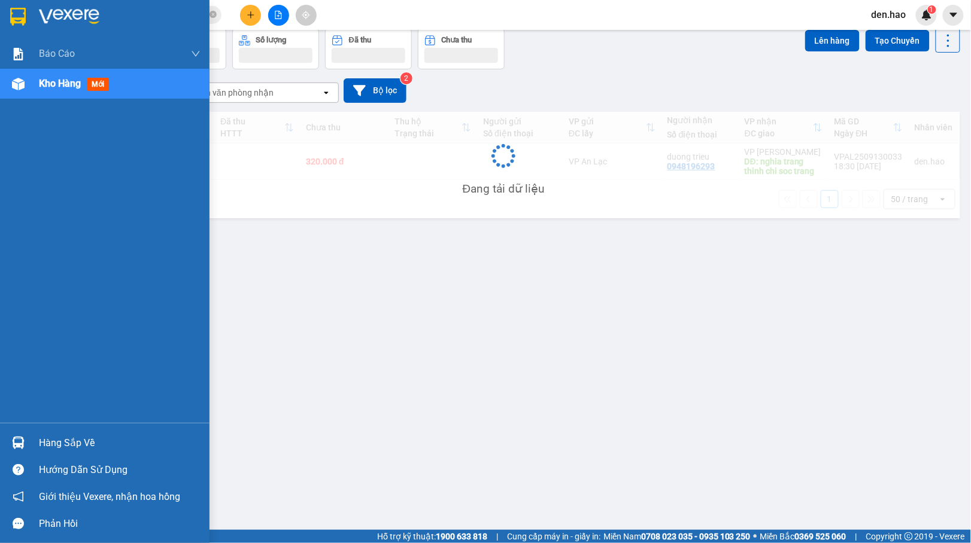
scroll to position [55, 0]
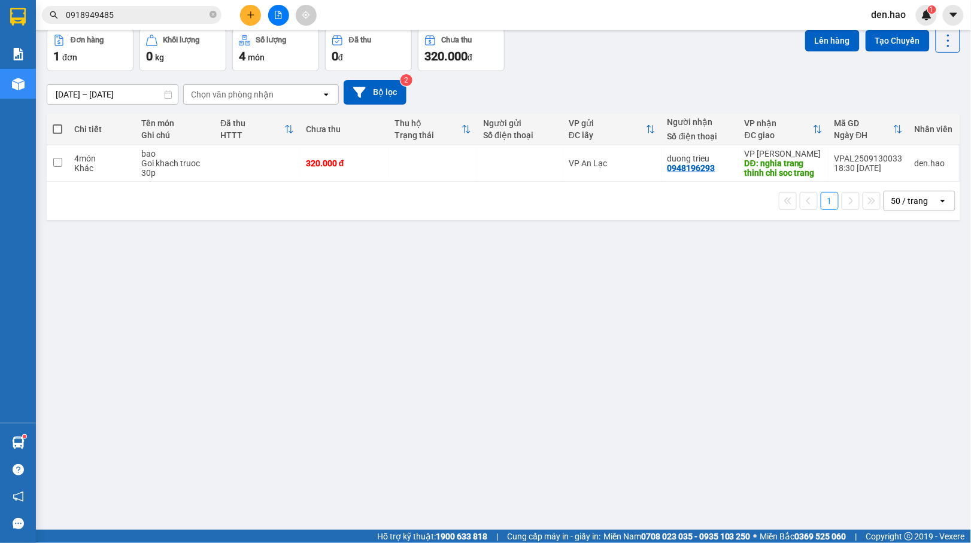
click at [970, 12] on div "den.hao 1" at bounding box center [916, 15] width 109 height 21
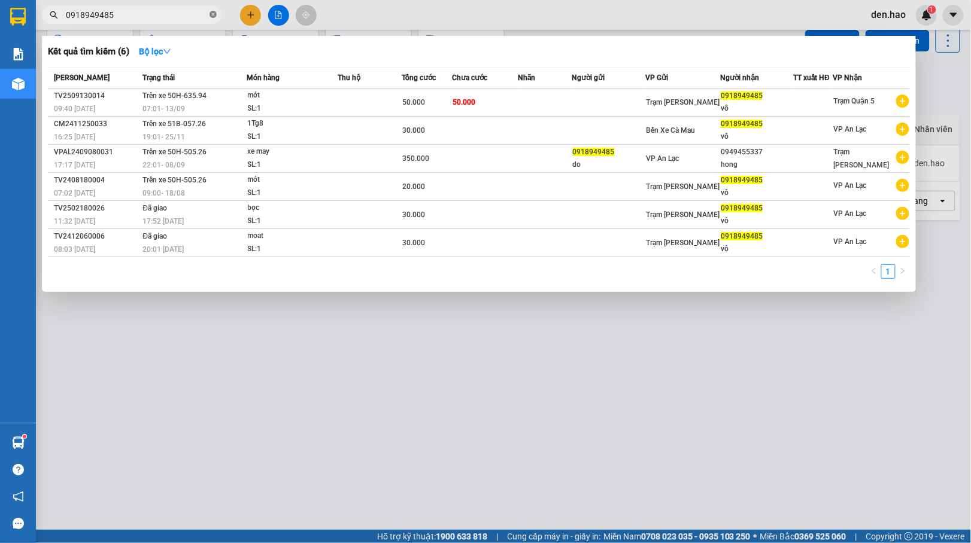
click at [209, 15] on icon "close-circle" at bounding box center [212, 14] width 7 height 7
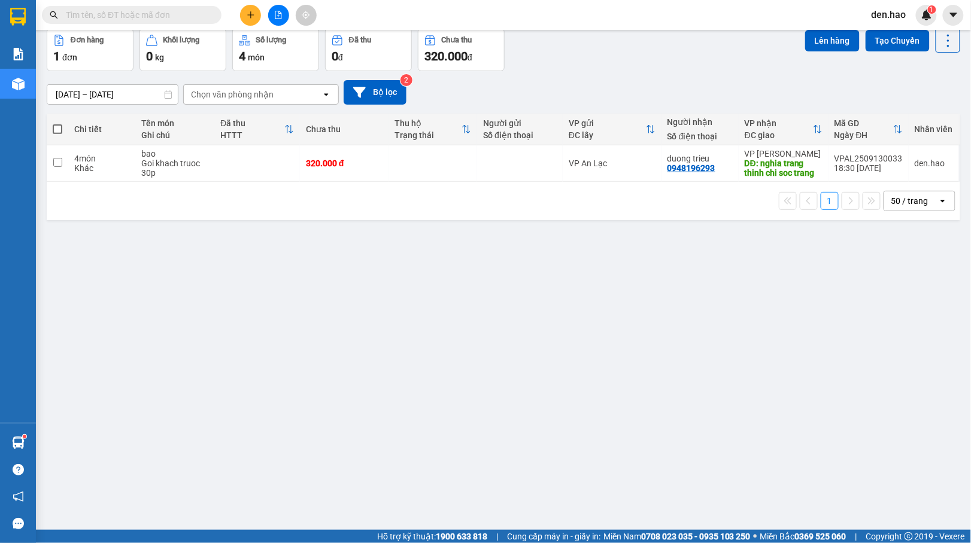
click at [207, 15] on span at bounding box center [132, 15] width 180 height 18
click at [202, 12] on input "text" at bounding box center [136, 14] width 141 height 13
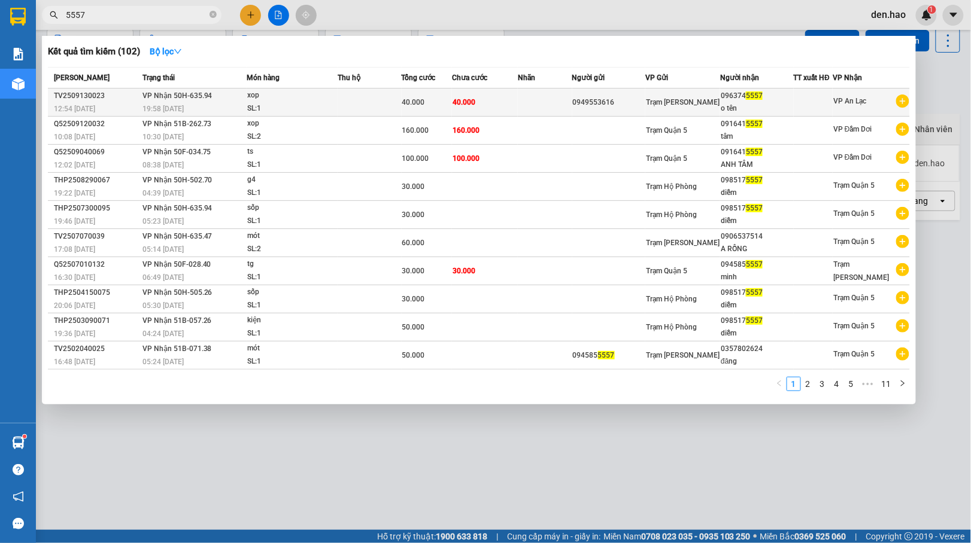
type input "5557"
click at [522, 96] on td at bounding box center [545, 103] width 54 height 28
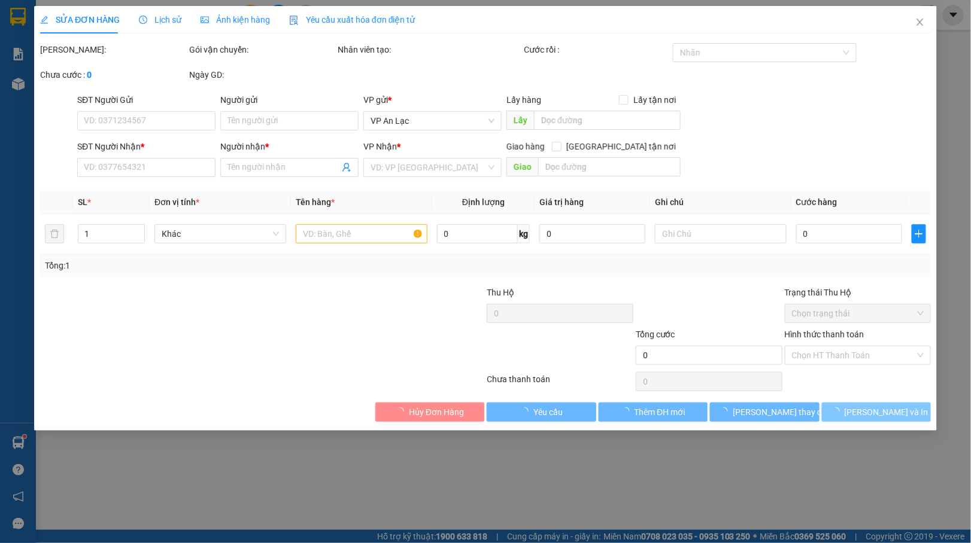
type input "0949553616"
type input "0963745557"
type input "o tên"
type input "40.000"
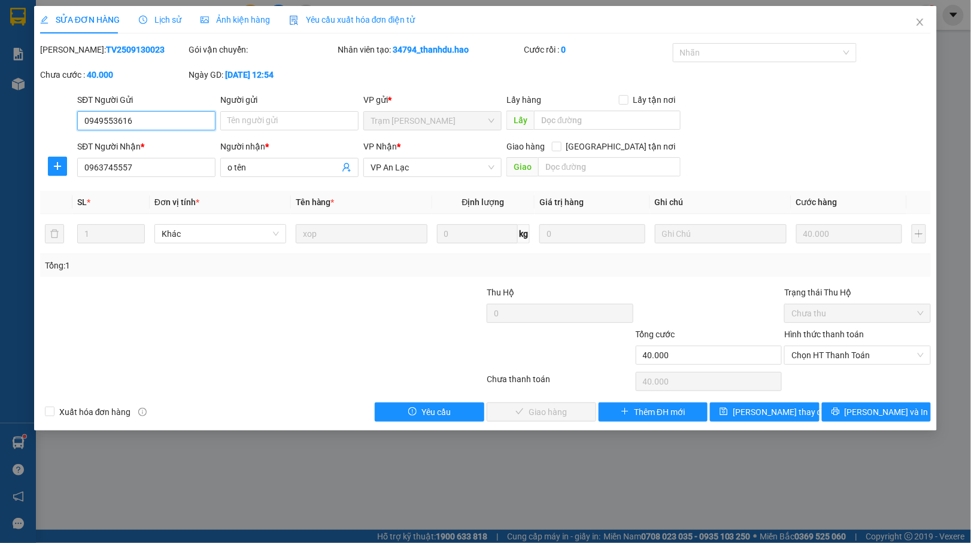
drag, startPoint x: 855, startPoint y: 357, endPoint x: 844, endPoint y: 367, distance: 14.8
click at [852, 357] on span "Chọn HT Thanh Toán" at bounding box center [857, 356] width 132 height 18
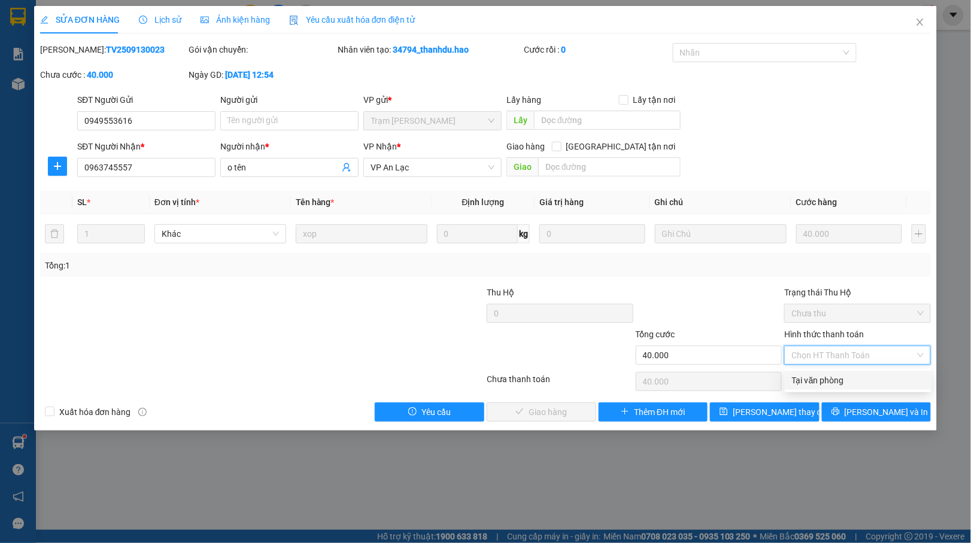
click at [817, 387] on div "Tại văn phòng" at bounding box center [858, 380] width 132 height 13
type input "0"
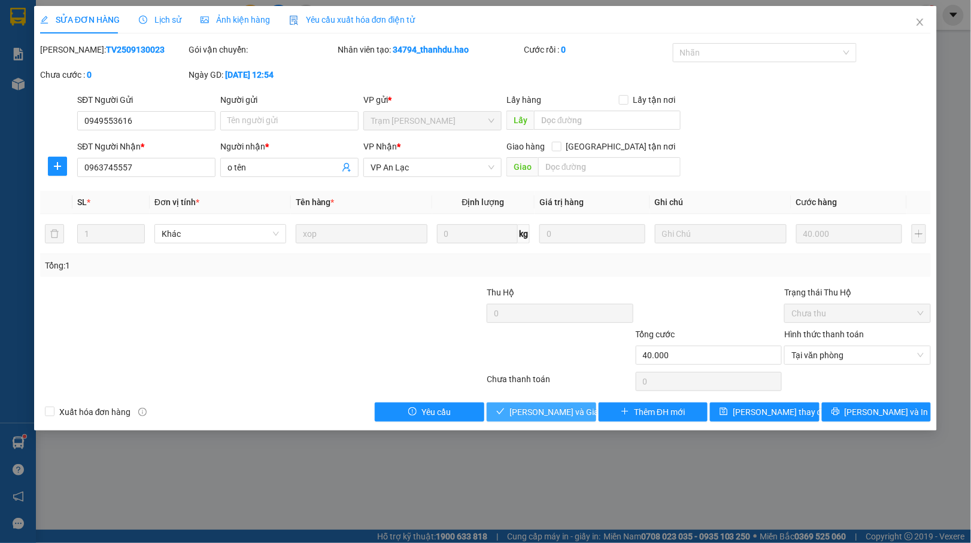
click at [552, 410] on span "[PERSON_NAME] và Giao hàng" at bounding box center [566, 412] width 115 height 13
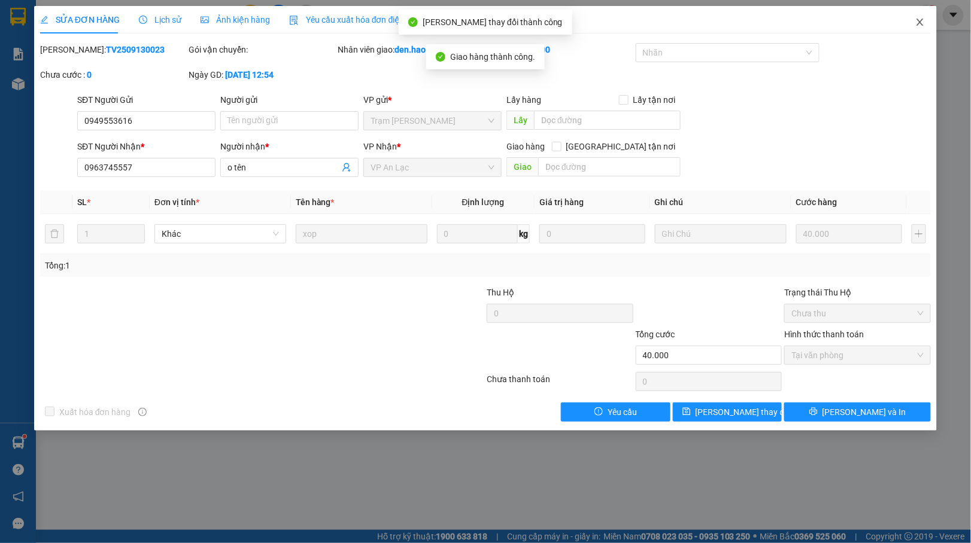
click at [918, 22] on icon "close" at bounding box center [920, 22] width 10 height 10
